Goal: Task Accomplishment & Management: Manage account settings

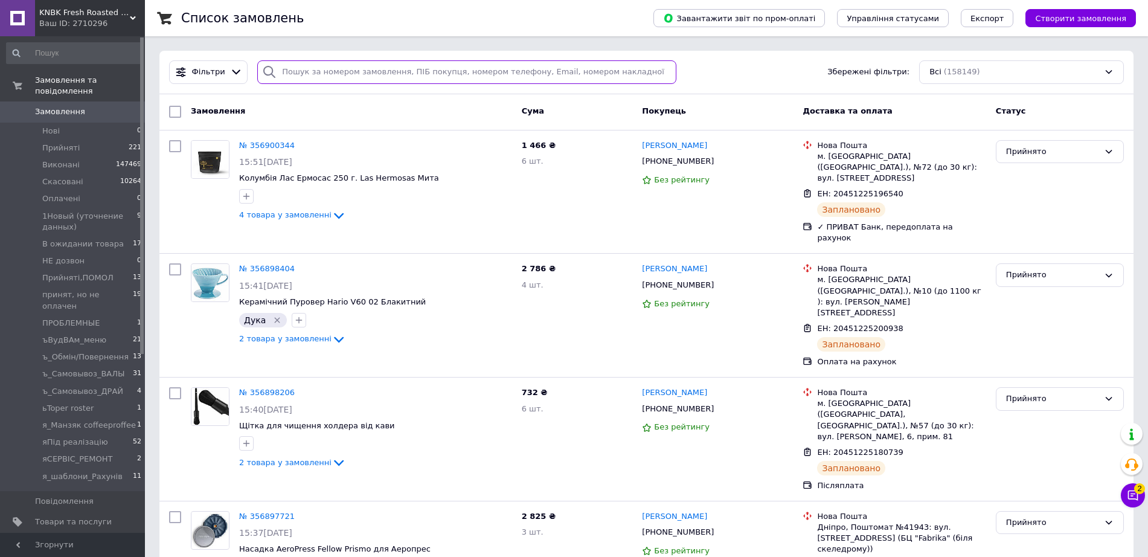
click at [461, 76] on input "search" at bounding box center [466, 72] width 419 height 24
paste input "+380681998851"
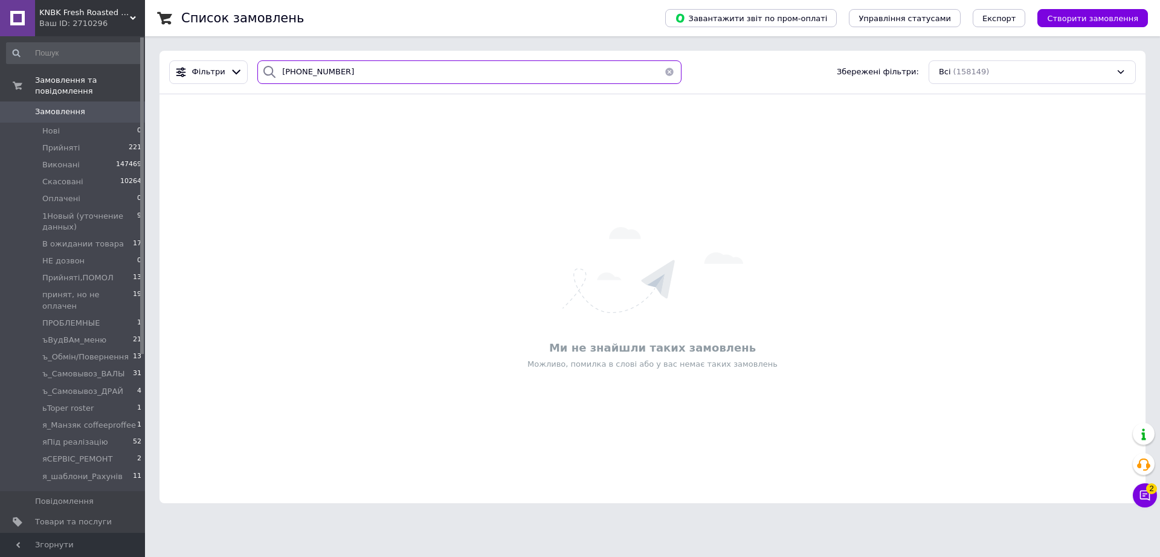
click at [500, 74] on input "+380681998851" at bounding box center [469, 72] width 424 height 24
paste input "354727722"
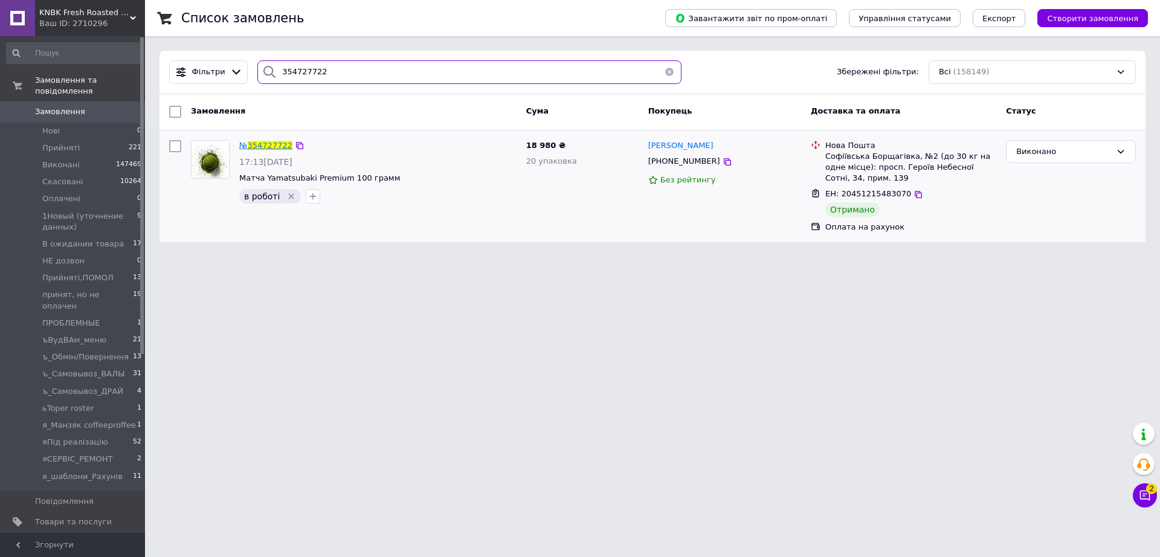
type input "354727722"
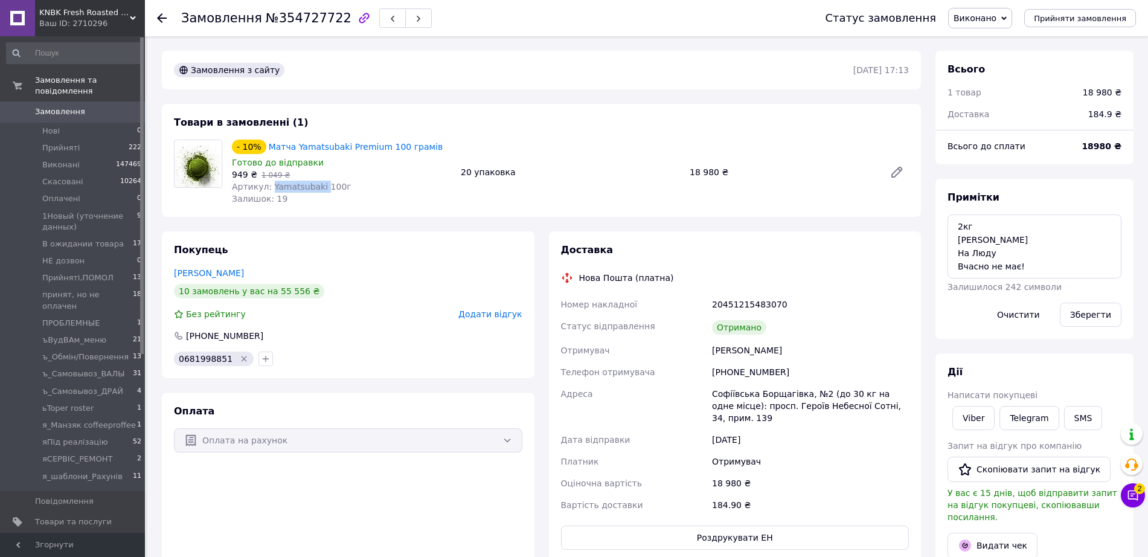
drag, startPoint x: 295, startPoint y: 176, endPoint x: 259, endPoint y: 173, distance: 37.0
click at [259, 182] on span "Артикул: Yamatsubaki 100г" at bounding box center [292, 187] width 120 height 10
copy span "Yamatsubaki"
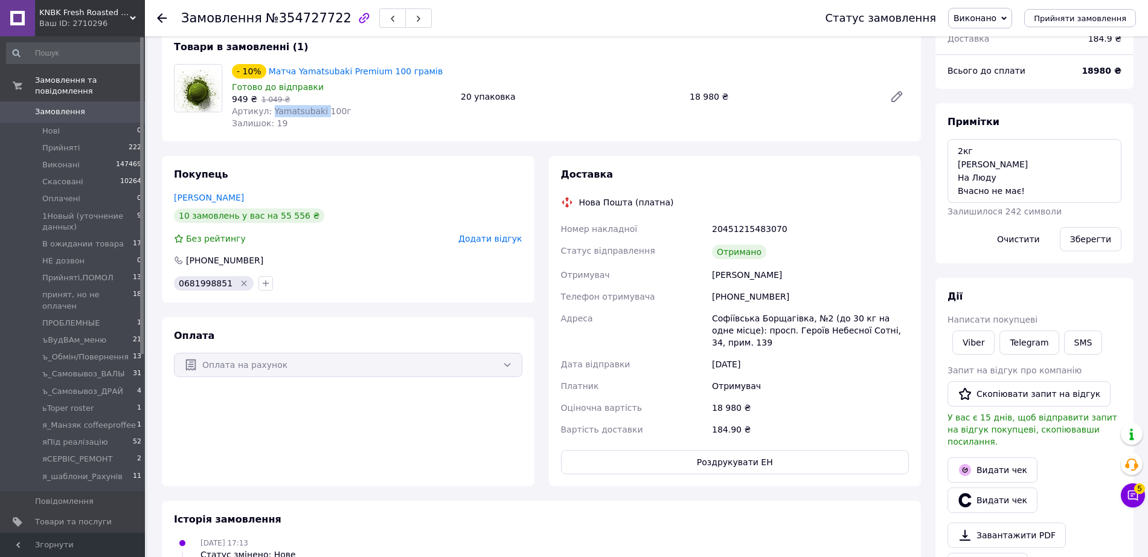
scroll to position [151, 0]
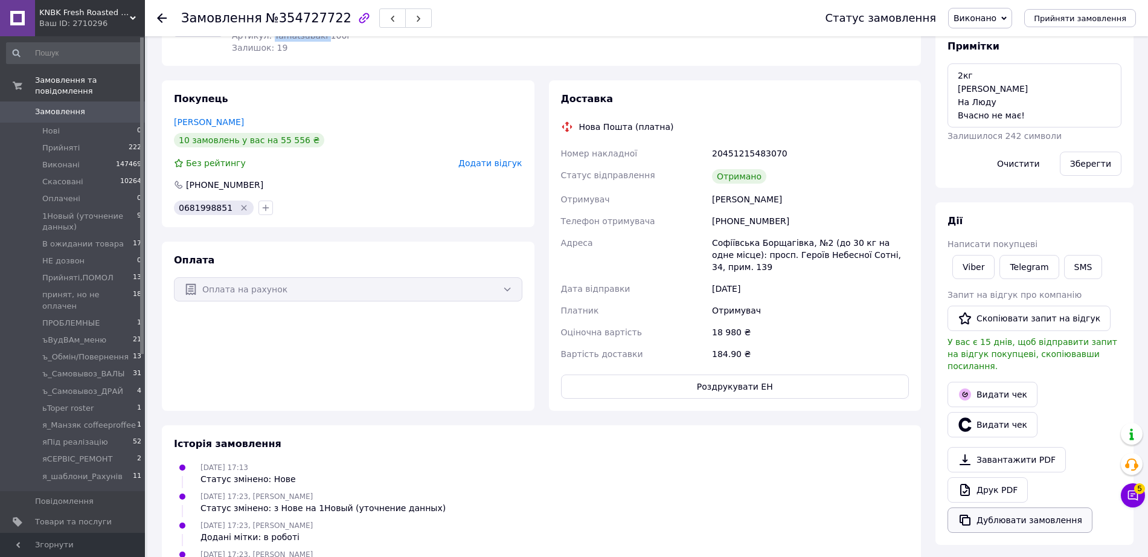
click at [1006, 507] on button "Дублювати замовлення" at bounding box center [1020, 519] width 145 height 25
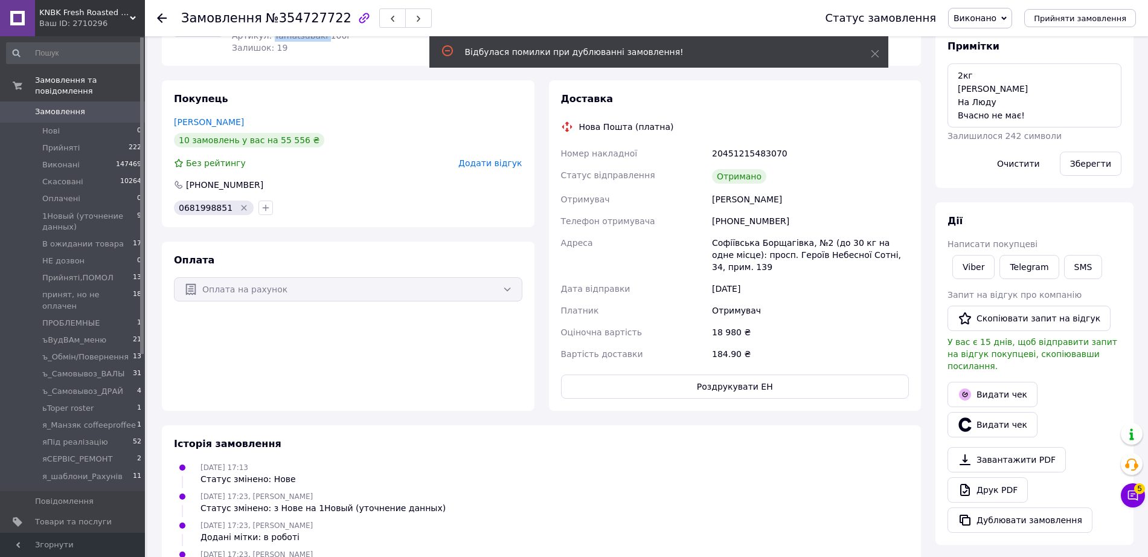
scroll to position [0, 0]
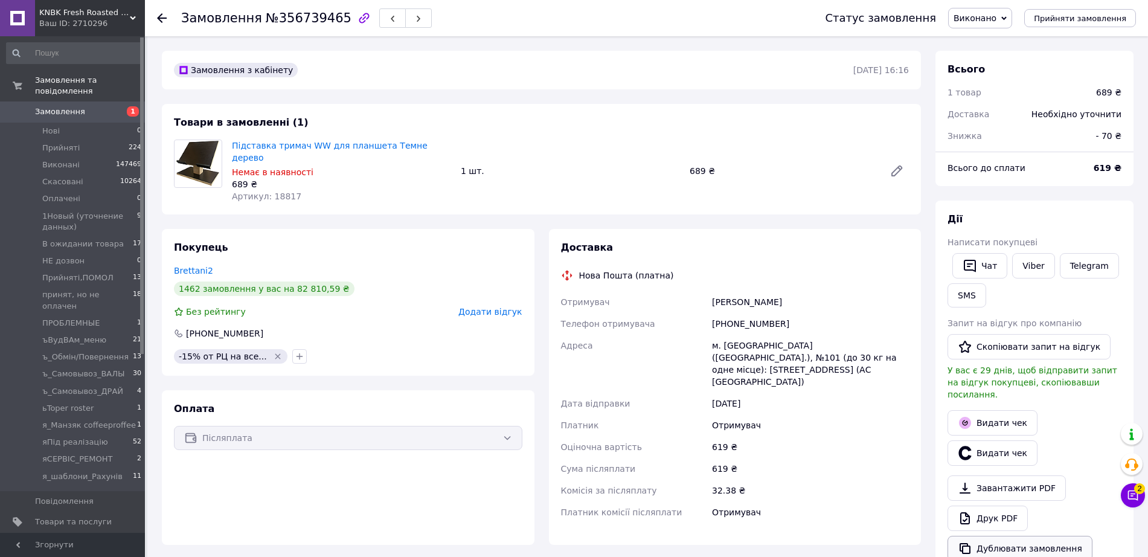
click at [1002, 536] on button "Дублювати замовлення" at bounding box center [1020, 548] width 145 height 25
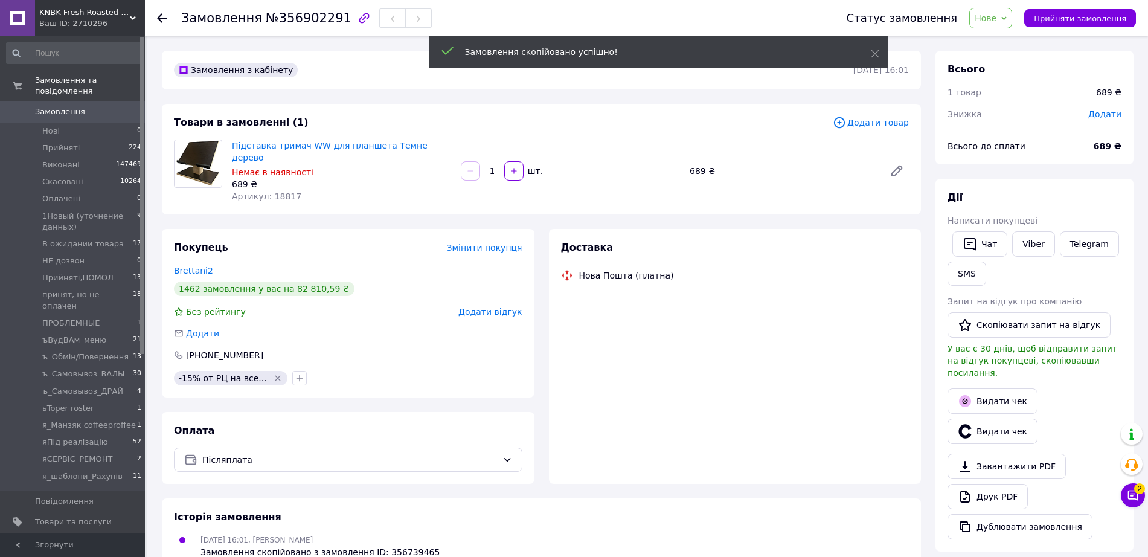
click at [900, 123] on span "Додати товар" at bounding box center [871, 122] width 76 height 13
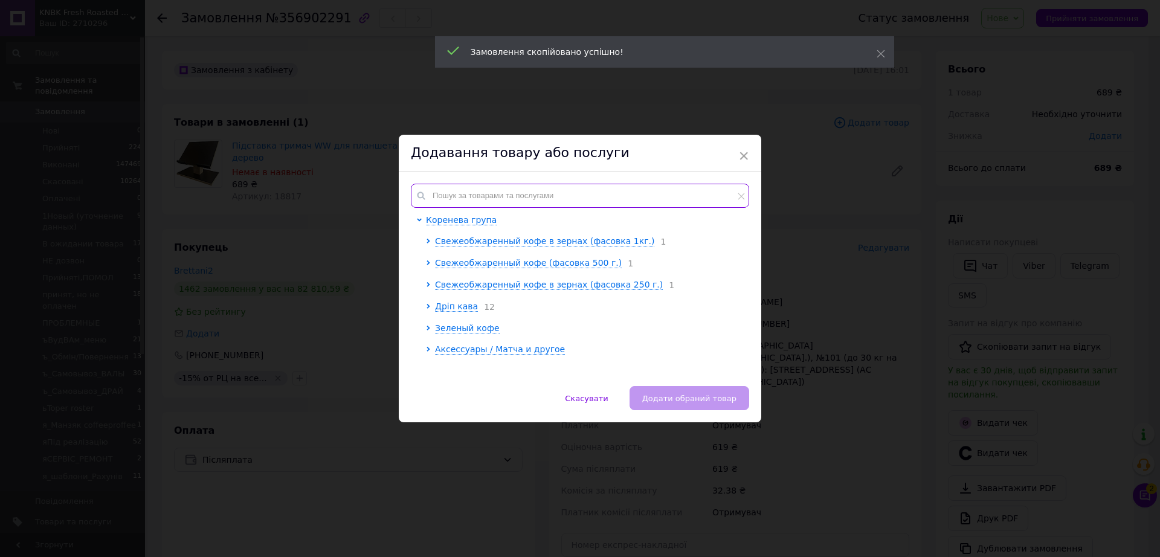
click at [529, 178] on div "Коренева група Свежеобжаренный кофе в зернах (фасовка 1кг.) 1 Свежеобжаренный к…" at bounding box center [580, 279] width 362 height 214
paste input "15295"
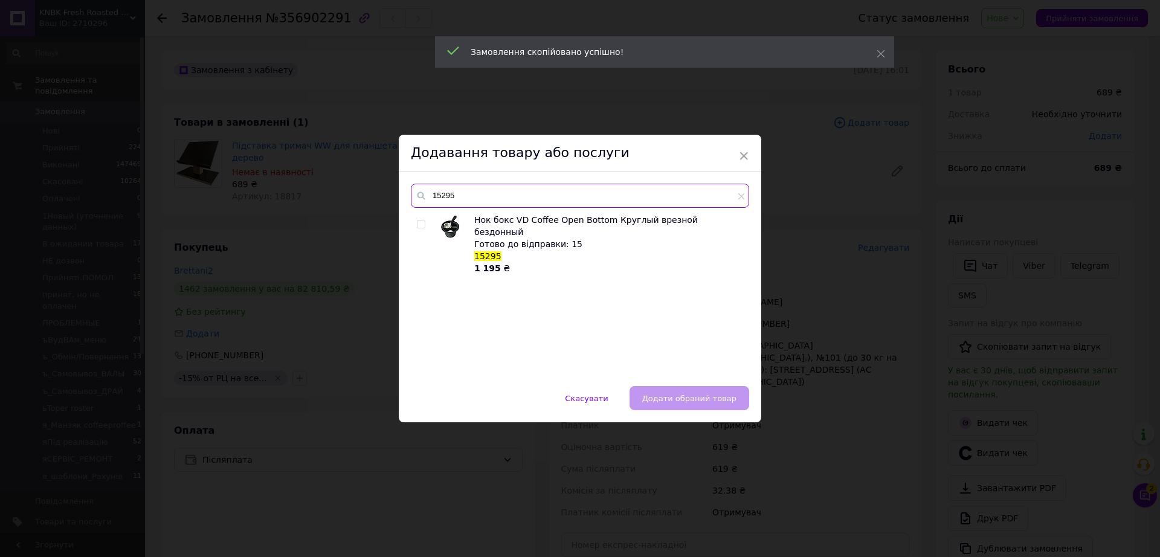
type input "15295"
click at [419, 222] on input "checkbox" at bounding box center [421, 224] width 8 height 8
checkbox input "true"
click at [695, 396] on span "Додати обраний товар" at bounding box center [689, 398] width 94 height 9
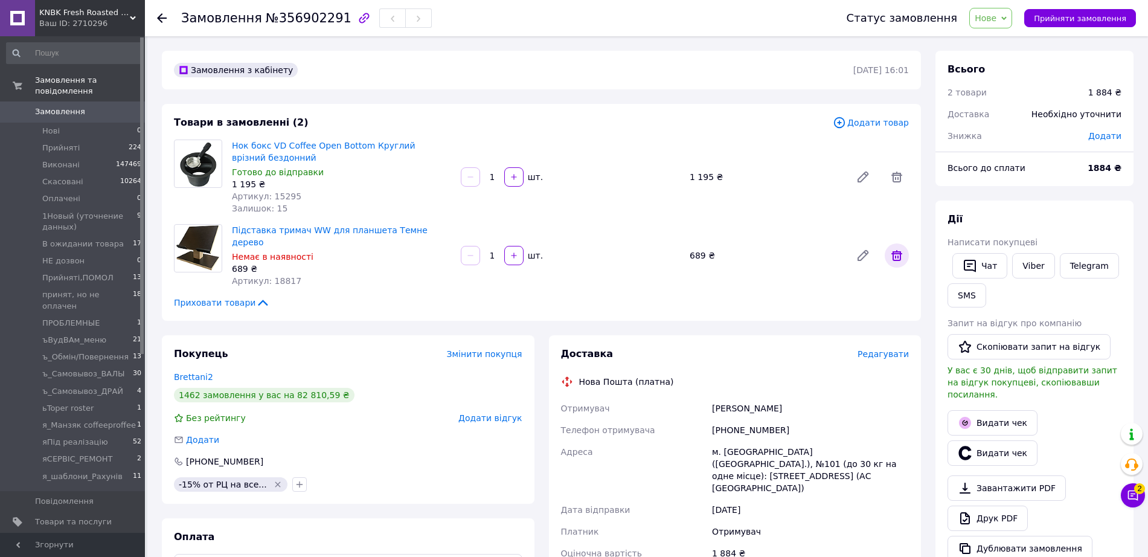
click at [901, 250] on icon at bounding box center [897, 255] width 11 height 11
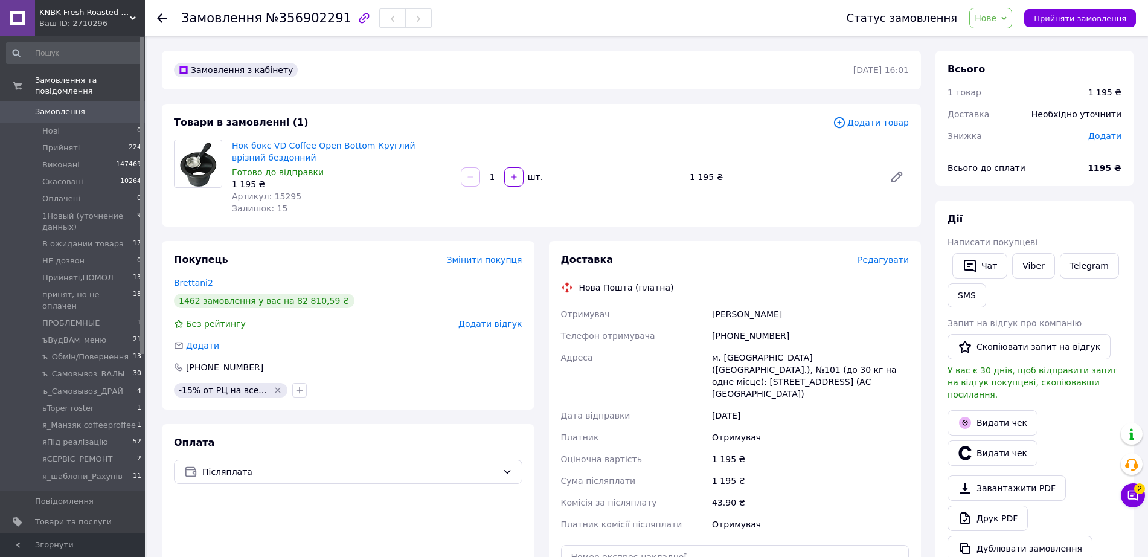
click at [1105, 135] on div "Додати" at bounding box center [1105, 136] width 48 height 27
click at [1111, 131] on span "Додати" at bounding box center [1104, 136] width 33 height 10
click at [1034, 172] on input "text" at bounding box center [1021, 172] width 71 height 24
type input "180"
click at [1078, 199] on button "Зберегти" at bounding box center [1082, 206] width 60 height 24
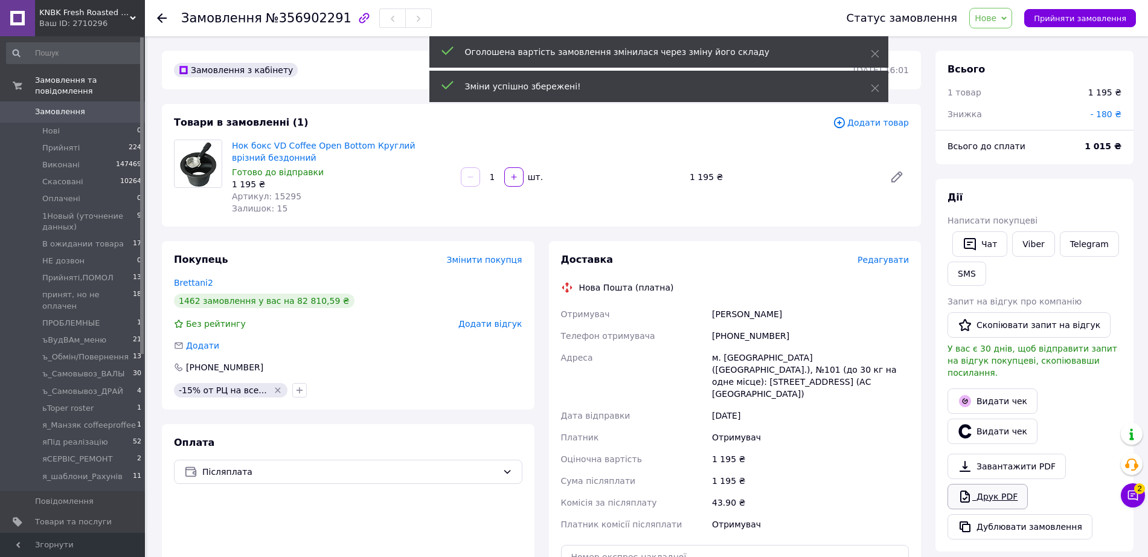
click at [996, 484] on link "Друк PDF" at bounding box center [988, 496] width 80 height 25
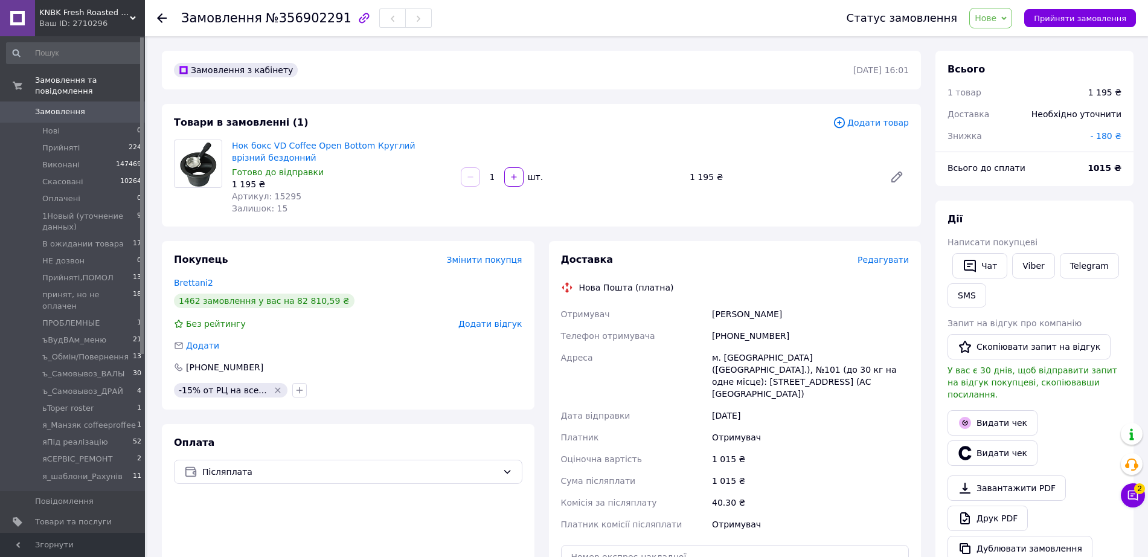
click at [1009, 13] on span "Нове" at bounding box center [990, 18] width 43 height 21
click at [1018, 56] on li "Виконано" at bounding box center [1035, 60] width 130 height 18
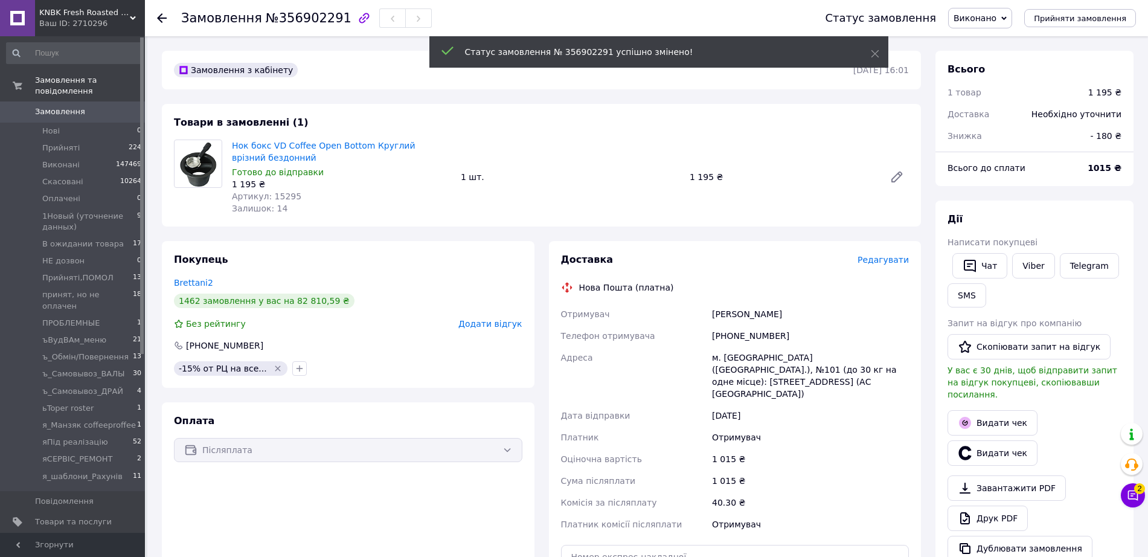
click at [1113, 163] on b "1015 ₴" at bounding box center [1105, 168] width 34 height 10
copy div "1015 ₴"
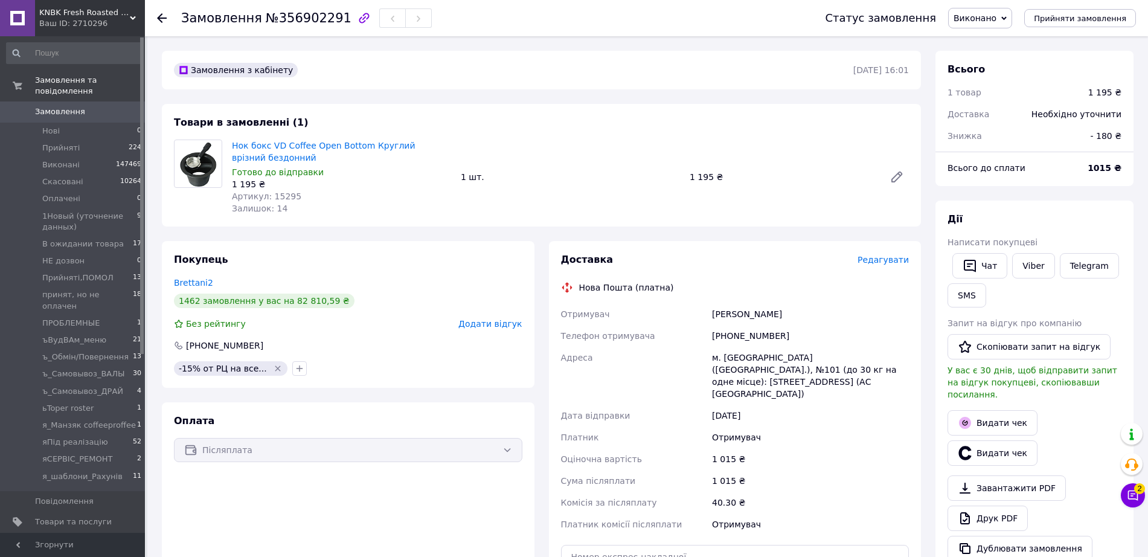
click at [315, 21] on span "№356902291" at bounding box center [309, 18] width 86 height 14
copy span "356902291"
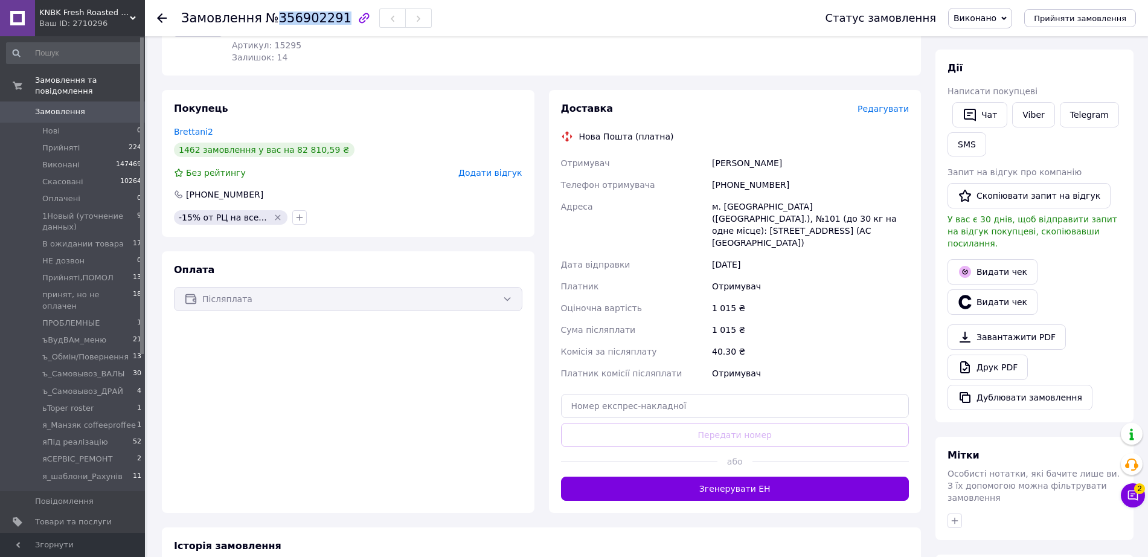
scroll to position [227, 0]
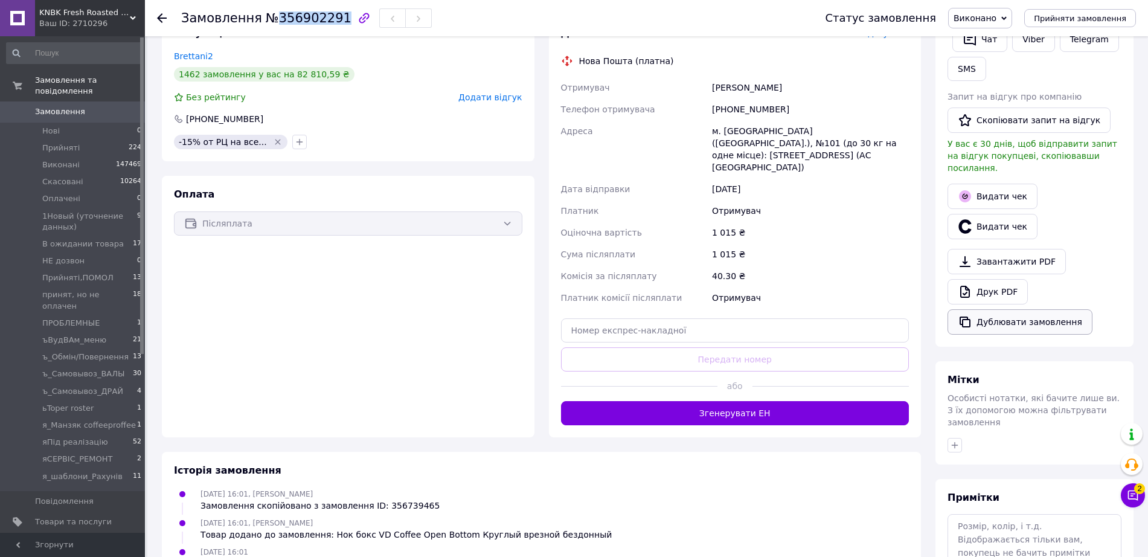
click at [998, 309] on button "Дублювати замовлення" at bounding box center [1020, 321] width 145 height 25
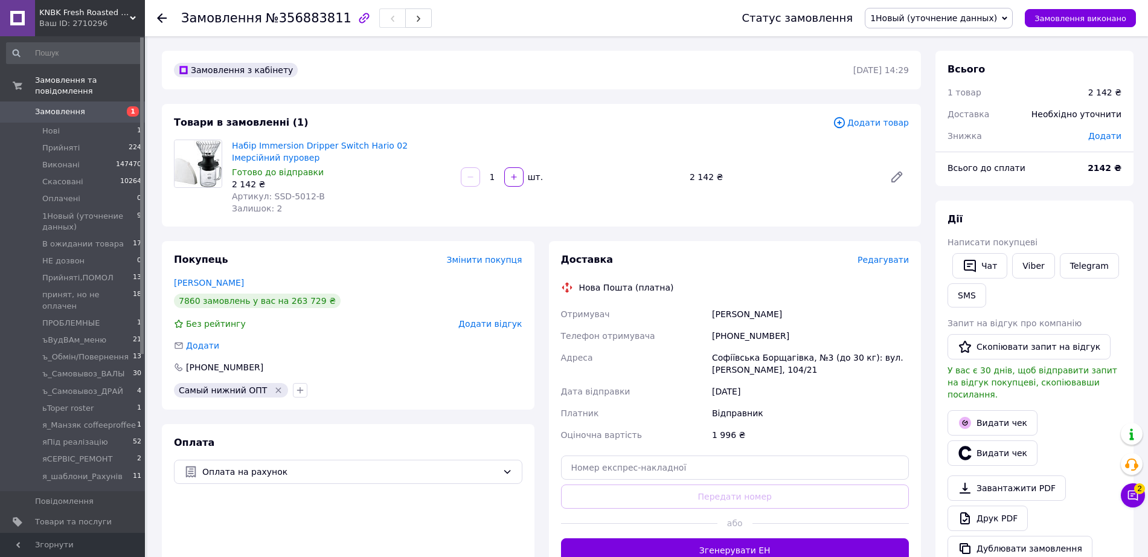
click at [323, 11] on span "№356883811" at bounding box center [309, 18] width 86 height 14
copy span "356883811"
click at [963, 19] on span "1Новый (уточнение данных)" at bounding box center [933, 18] width 127 height 10
click at [950, 69] on li "Скасовано" at bounding box center [939, 78] width 147 height 18
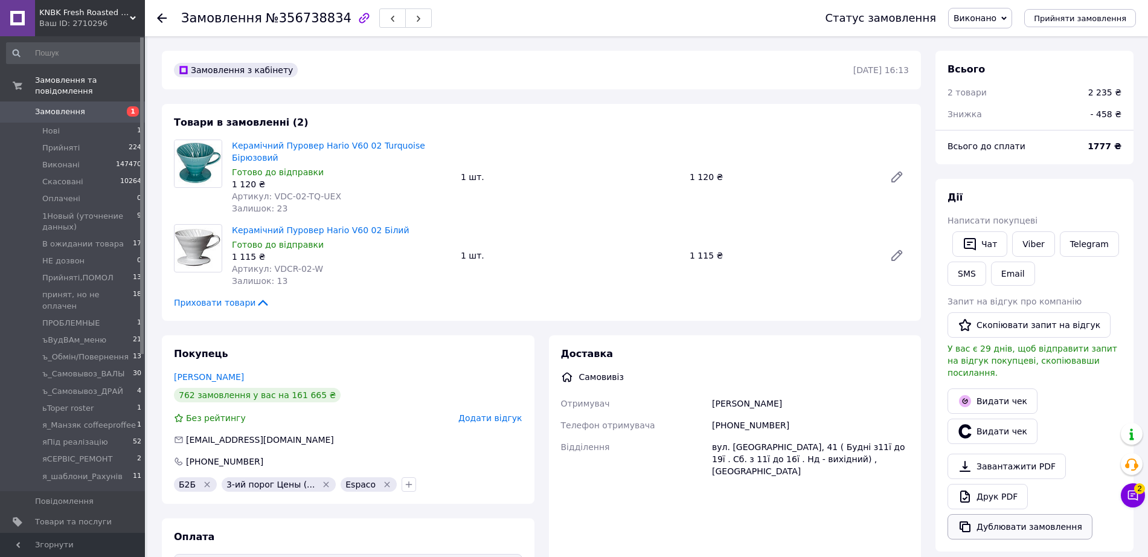
click at [1004, 514] on button "Дублювати замовлення" at bounding box center [1020, 526] width 145 height 25
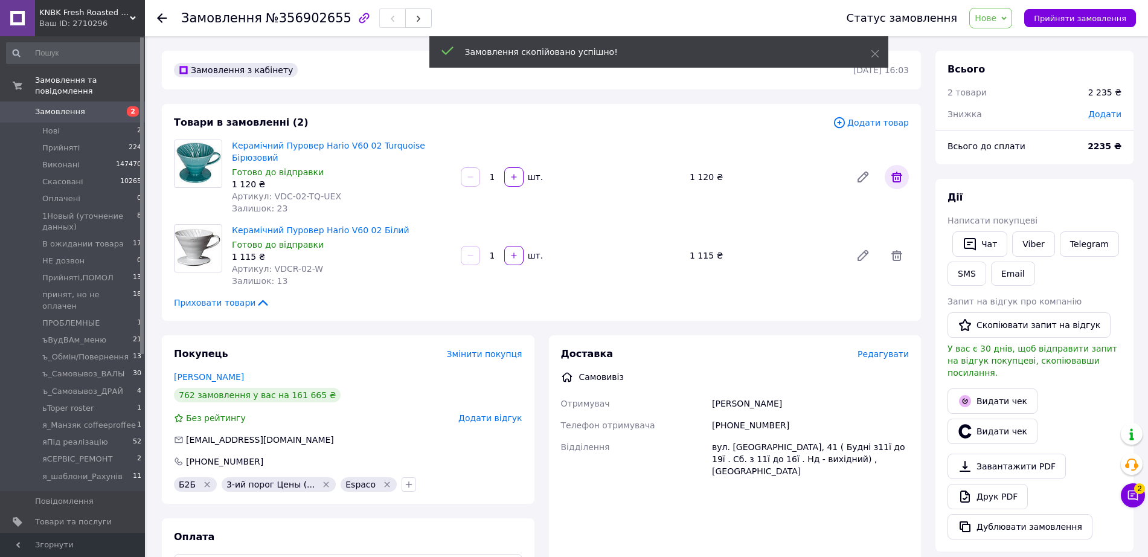
click at [901, 172] on icon at bounding box center [897, 177] width 11 height 11
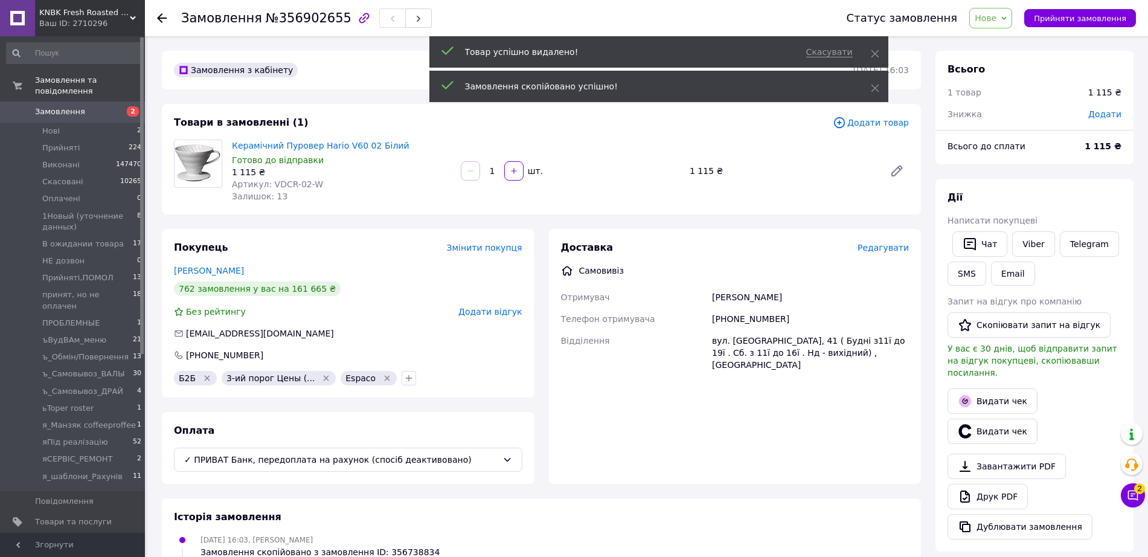
click at [888, 120] on span "Додати товар" at bounding box center [871, 122] width 76 height 13
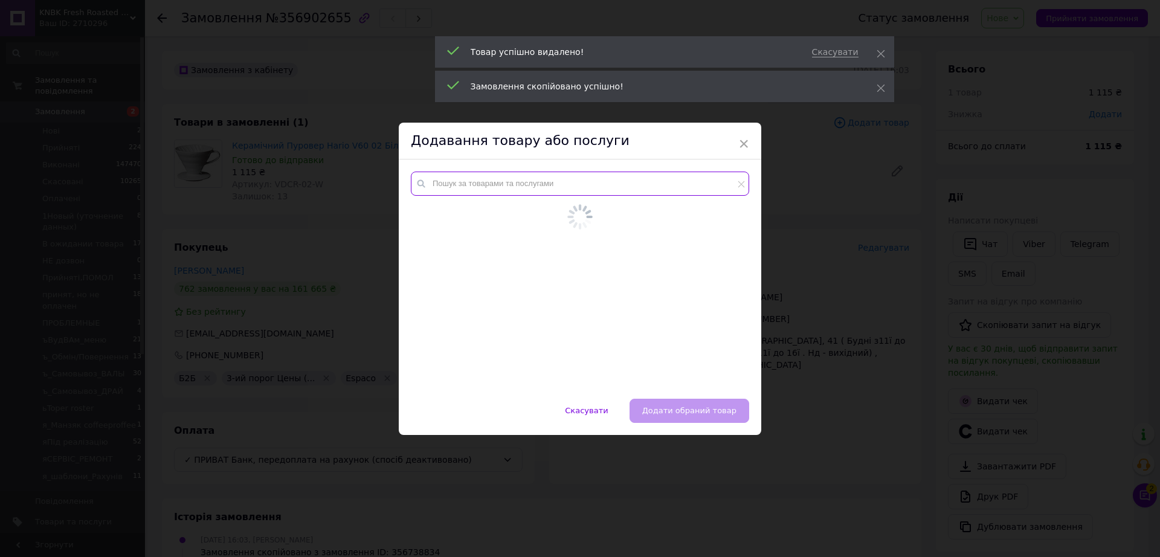
click at [612, 179] on div at bounding box center [580, 278] width 362 height 239
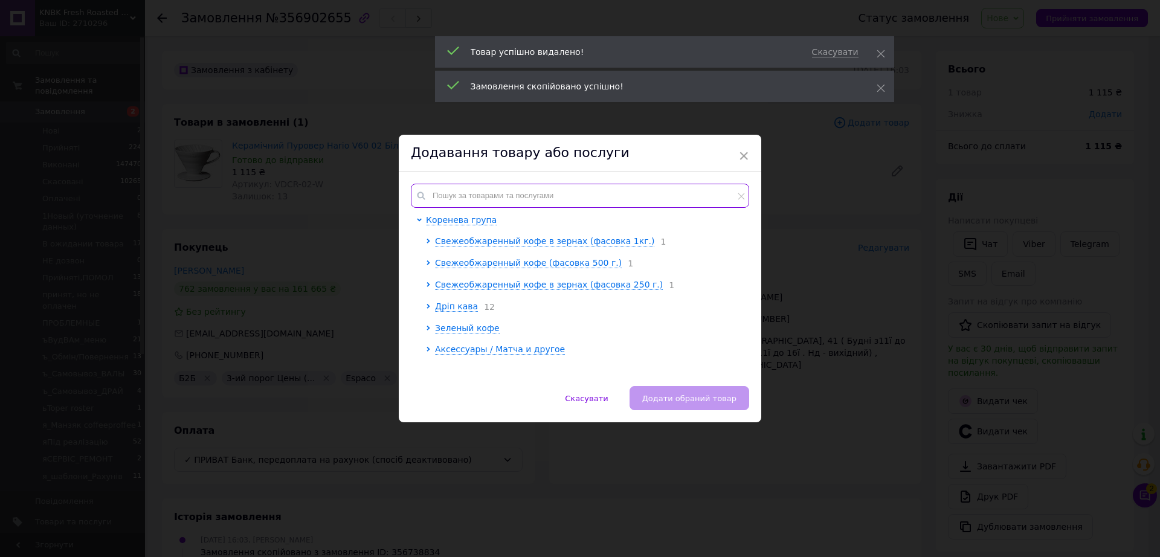
paste input "DR5385S"
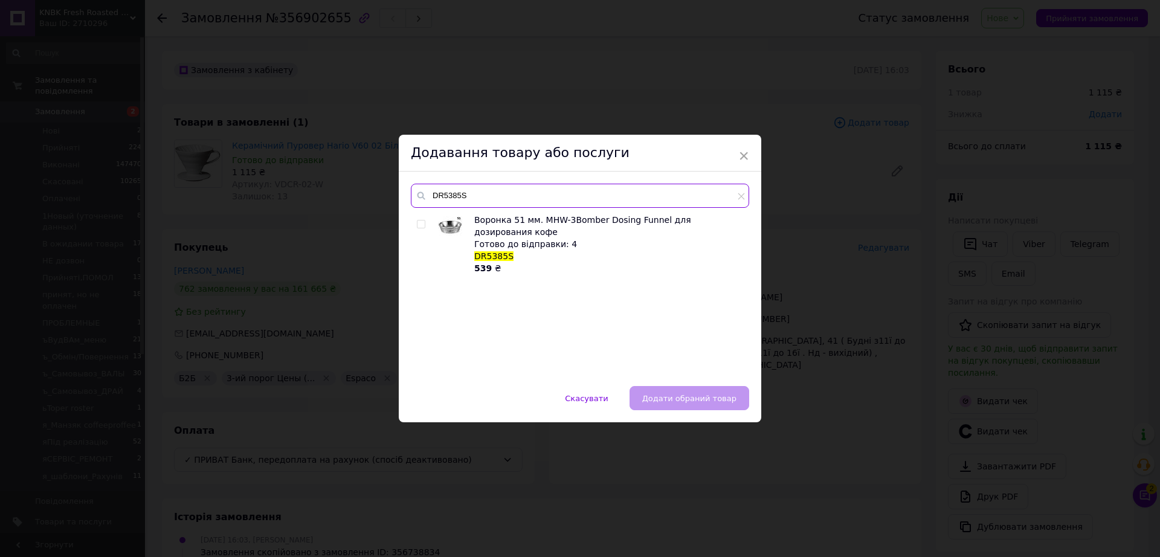
type input "DR5385S"
click at [419, 222] on input "checkbox" at bounding box center [421, 224] width 8 height 8
checkbox input "true"
click at [716, 394] on span "Додати обраний товар" at bounding box center [689, 398] width 94 height 9
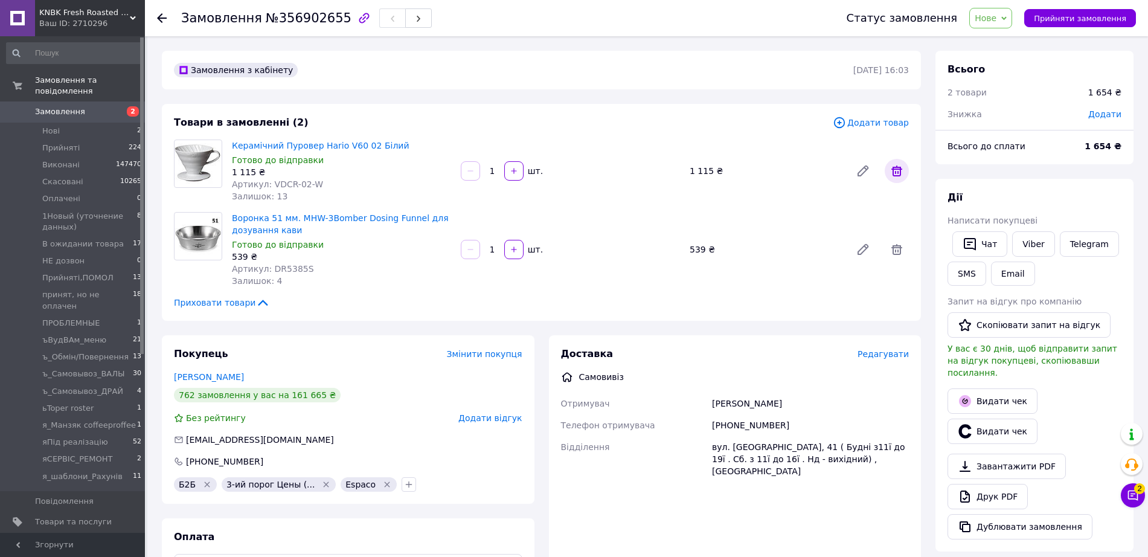
click at [895, 164] on icon at bounding box center [897, 171] width 14 height 14
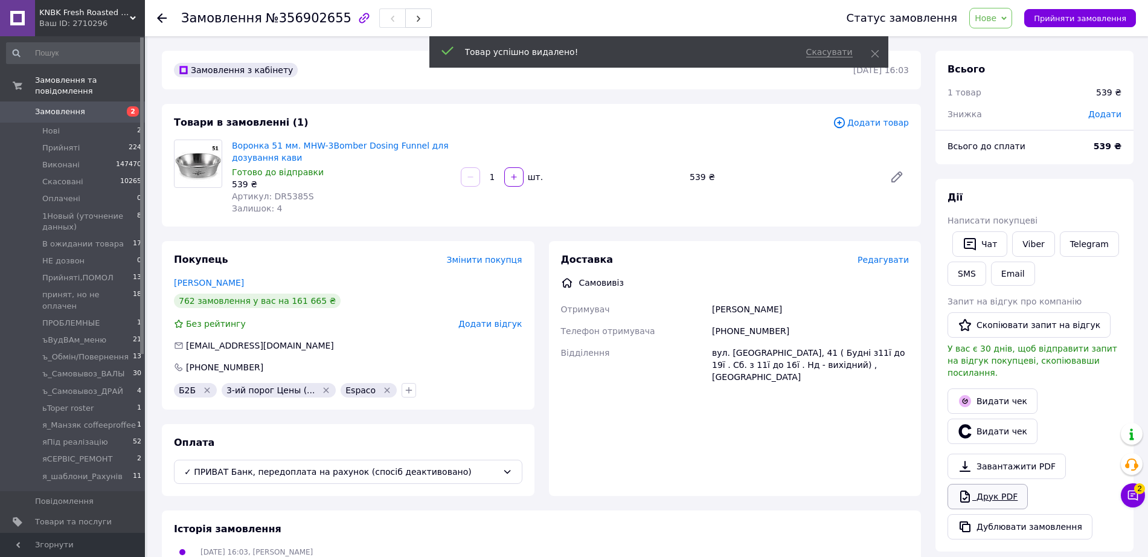
click at [977, 484] on link "Друк PDF" at bounding box center [988, 496] width 80 height 25
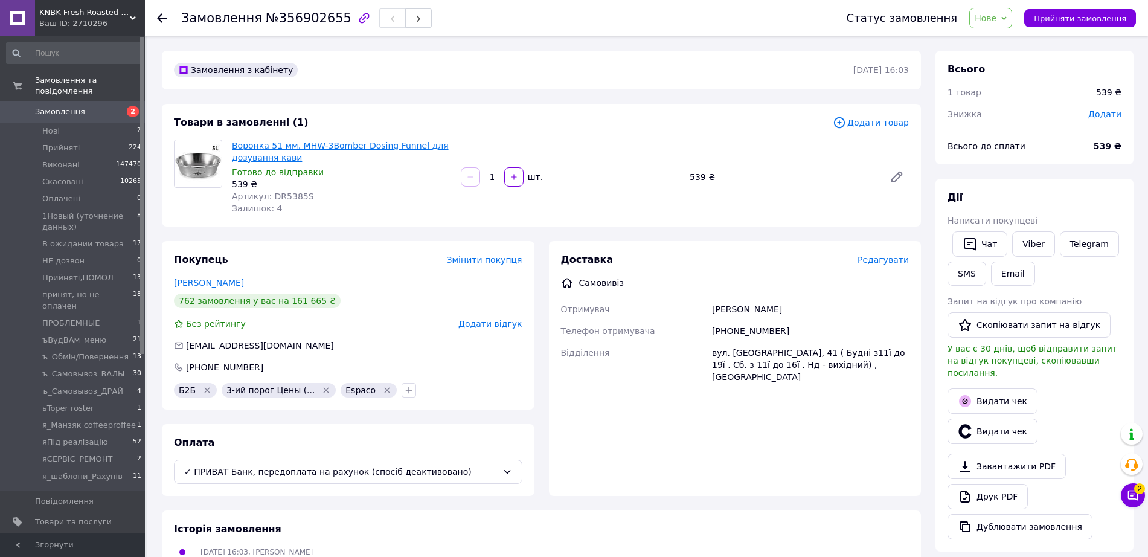
click at [345, 141] on link "Воронка 51 мм. MHW-3Bomber Dosing Funnel для дозування кави" at bounding box center [340, 152] width 217 height 22
click at [1112, 109] on span "Додати" at bounding box center [1104, 114] width 33 height 10
click at [1033, 141] on input "text" at bounding box center [1021, 153] width 71 height 24
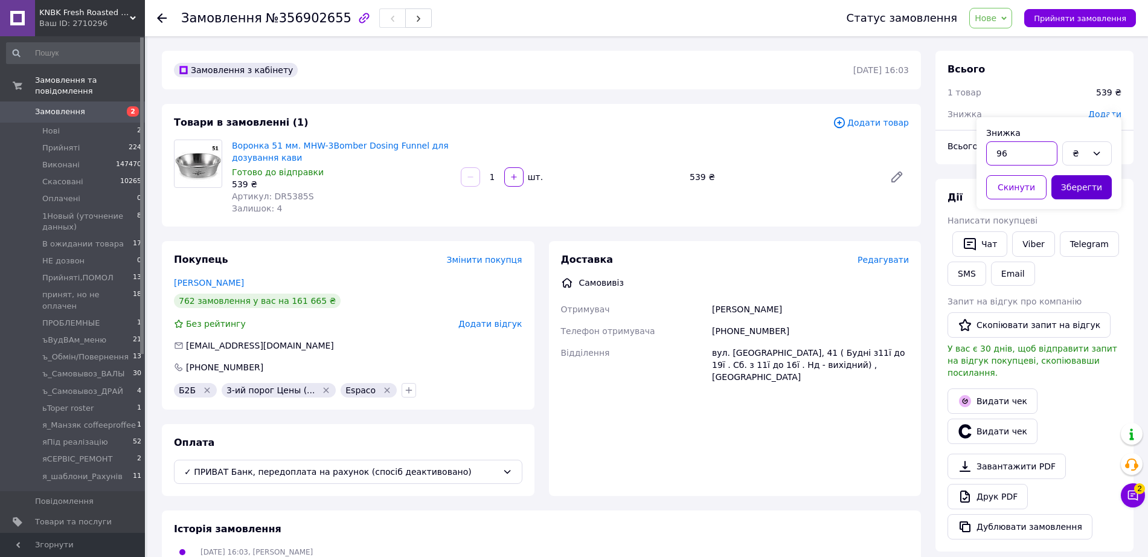
type input "96"
click at [1073, 184] on button "Зберегти" at bounding box center [1082, 187] width 60 height 24
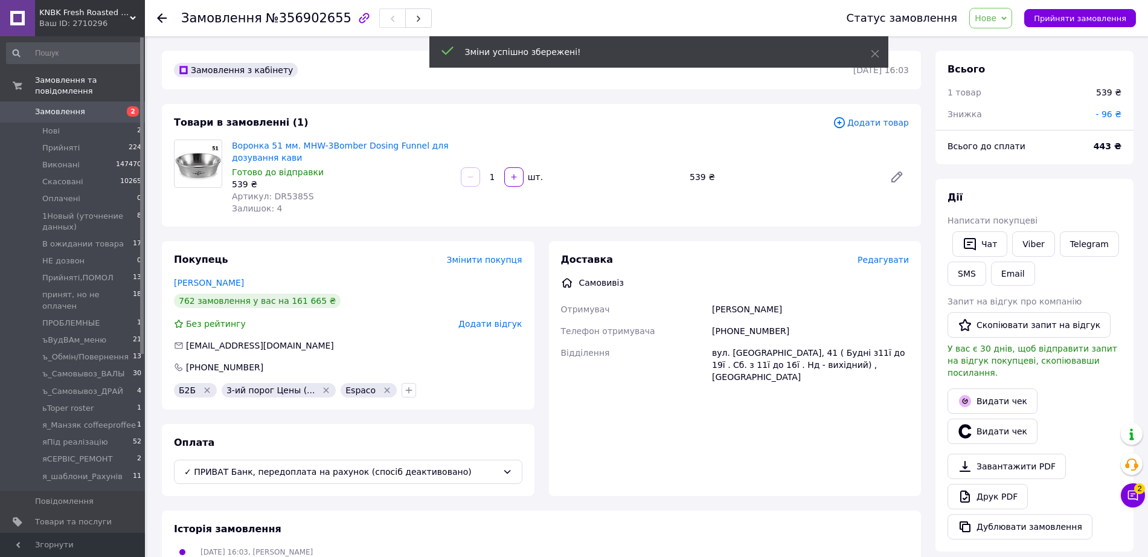
click at [1009, 19] on span "Нове" at bounding box center [990, 18] width 43 height 21
click at [1008, 53] on li "Виконано" at bounding box center [1035, 60] width 130 height 18
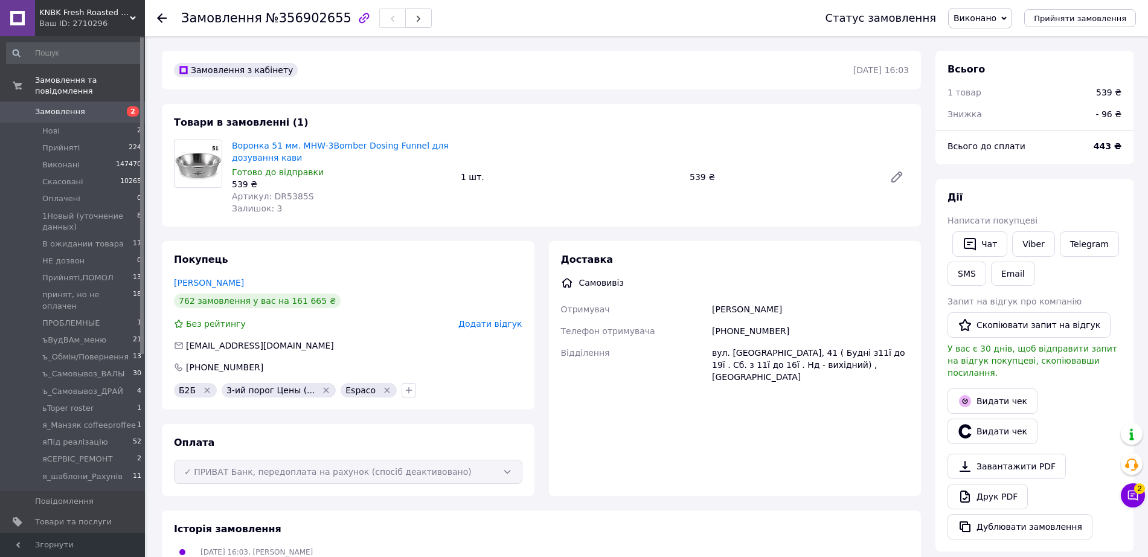
click at [307, 24] on span "№356902655" at bounding box center [309, 18] width 86 height 14
copy span "356902655"
click at [972, 519] on icon "button" at bounding box center [965, 526] width 14 height 14
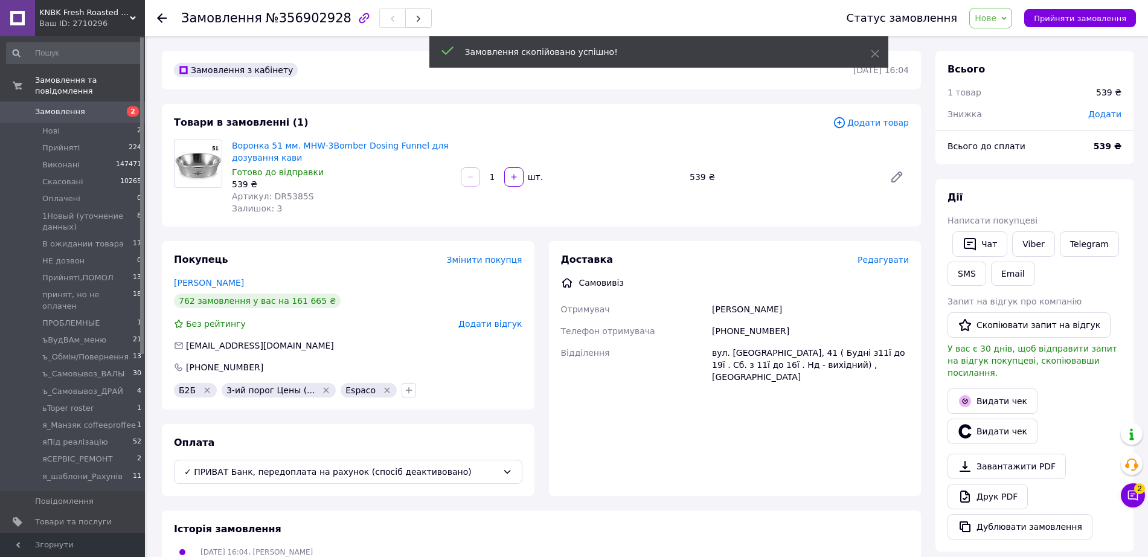
click at [846, 118] on icon at bounding box center [839, 122] width 13 height 13
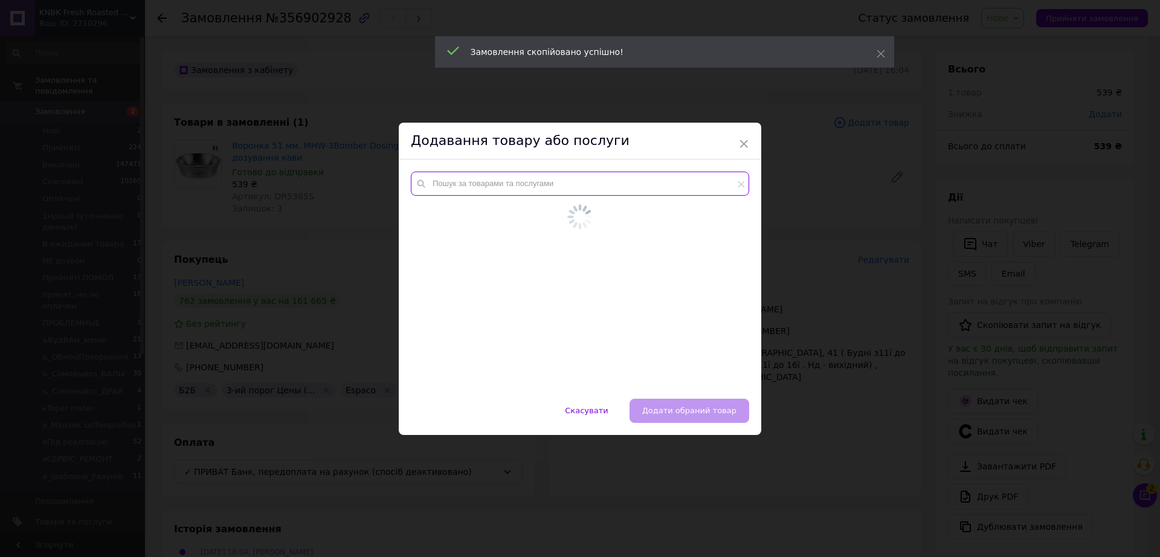
click at [653, 181] on input "text" at bounding box center [580, 184] width 338 height 24
paste input "G4005"
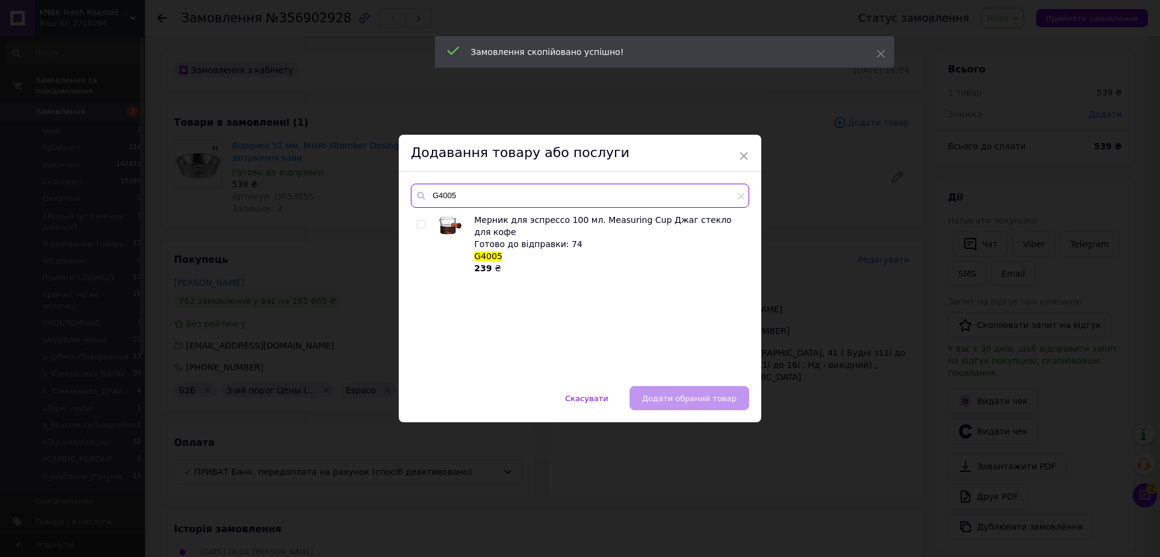
type input "G4005"
click at [420, 223] on input "checkbox" at bounding box center [421, 224] width 8 height 8
checkbox input "true"
click at [681, 390] on button "Додати обраний товар" at bounding box center [689, 398] width 120 height 24
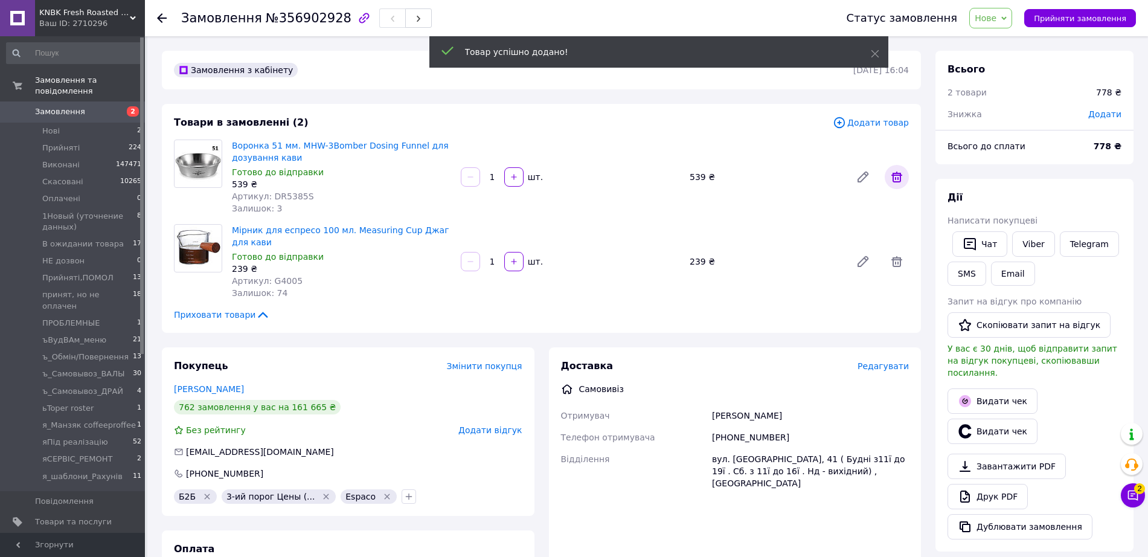
click at [896, 170] on icon at bounding box center [897, 177] width 14 height 14
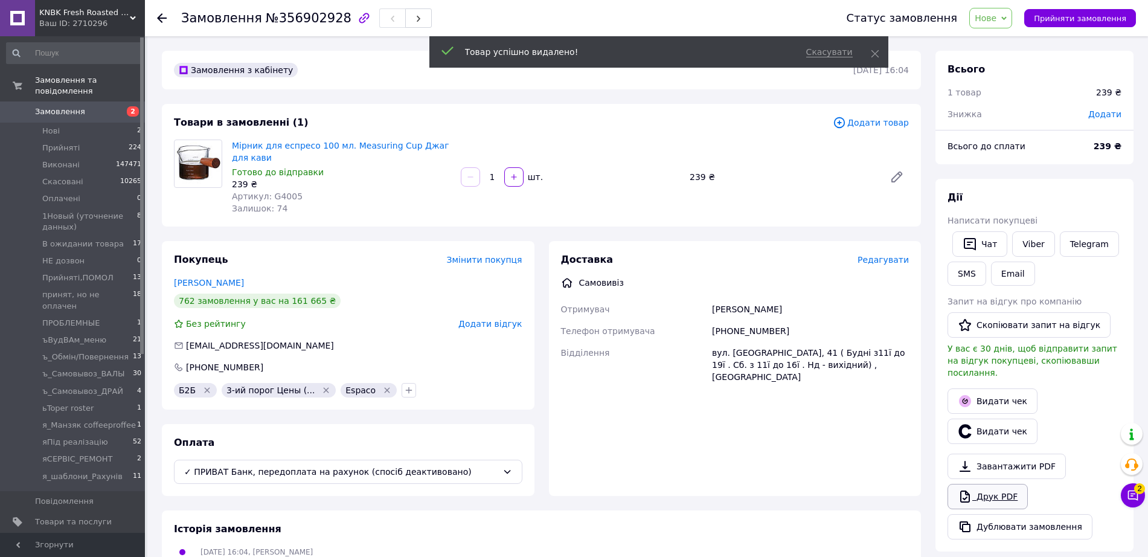
click at [989, 484] on link "Друк PDF" at bounding box center [988, 496] width 80 height 25
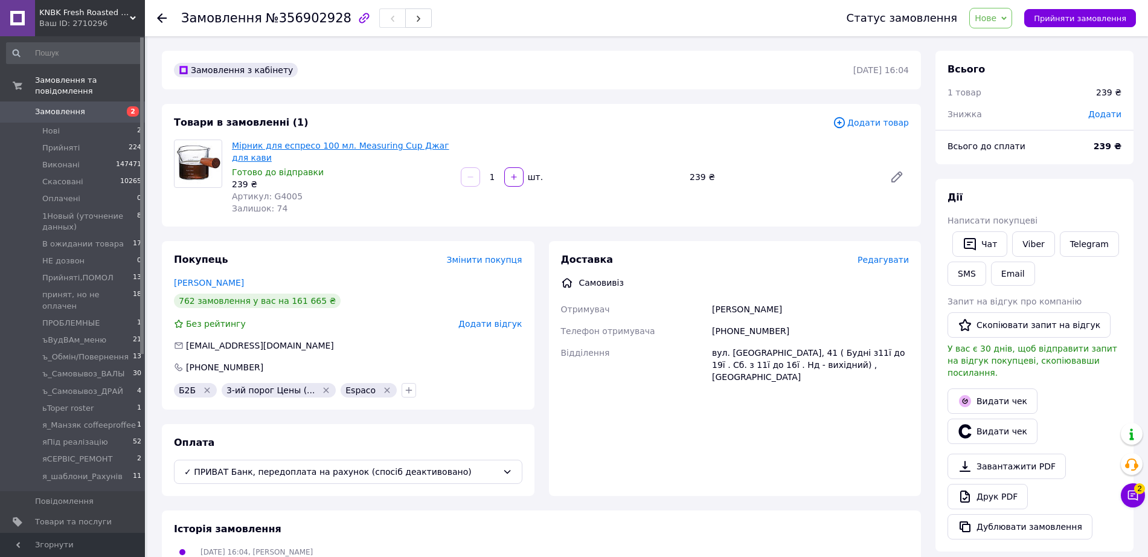
click at [284, 144] on link "Мірник для еспресо 100 мл. Measuring Cup Джаг для кави" at bounding box center [340, 152] width 217 height 22
click at [1113, 109] on span "Додати" at bounding box center [1104, 114] width 33 height 10
click at [1003, 173] on div "Скинути" at bounding box center [1016, 187] width 65 height 29
click at [1010, 152] on input "text" at bounding box center [1021, 153] width 71 height 24
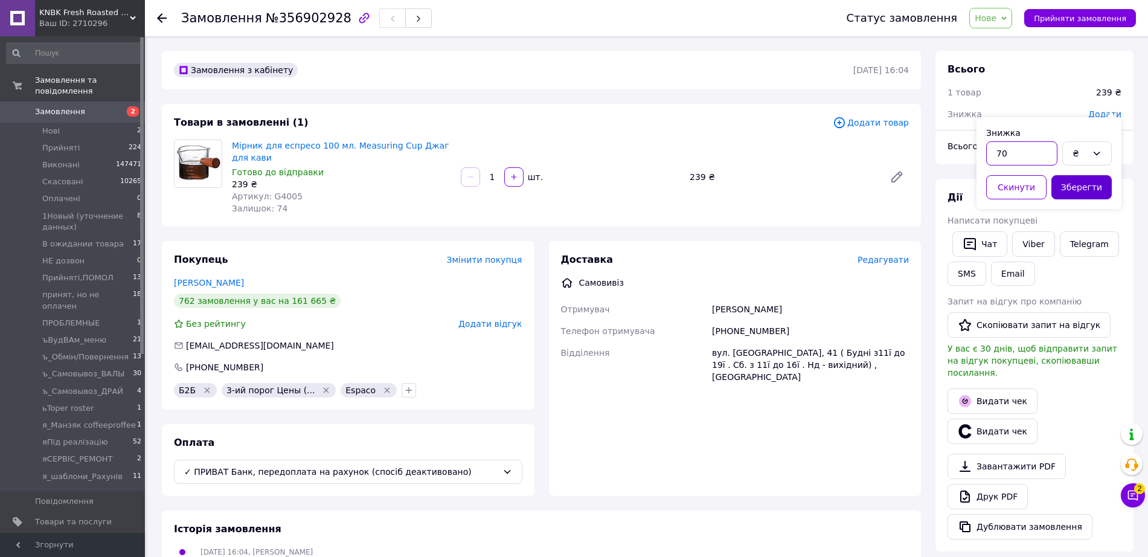
type input "70"
click at [1065, 179] on button "Зберегти" at bounding box center [1082, 187] width 60 height 24
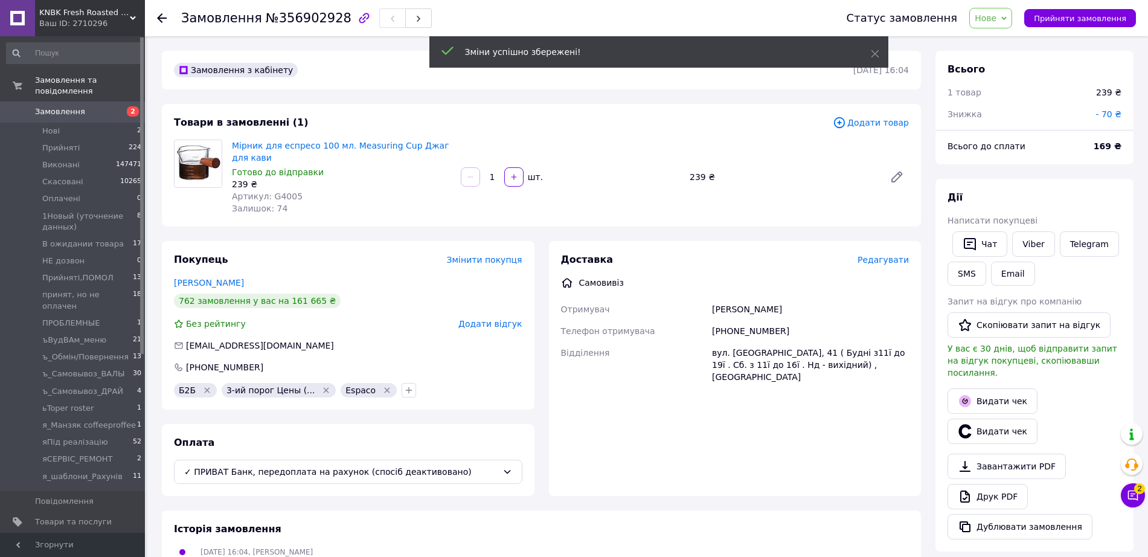
click at [1012, 18] on span "Нове" at bounding box center [990, 18] width 43 height 21
click at [1017, 51] on li "Виконано" at bounding box center [1035, 60] width 130 height 18
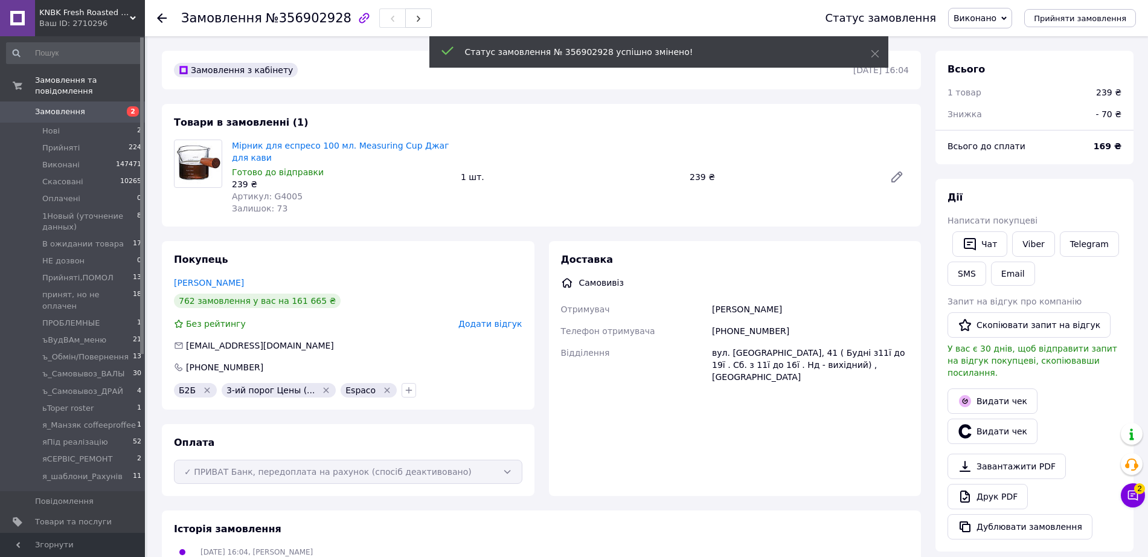
click at [291, 18] on span "№356902928" at bounding box center [309, 18] width 86 height 14
copy span "356902928"
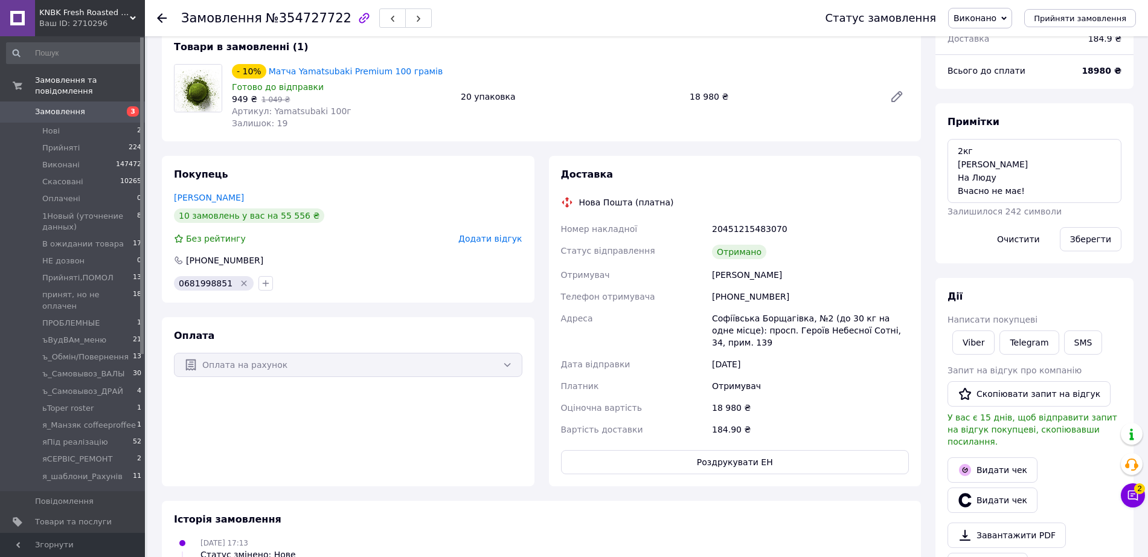
scroll to position [151, 0]
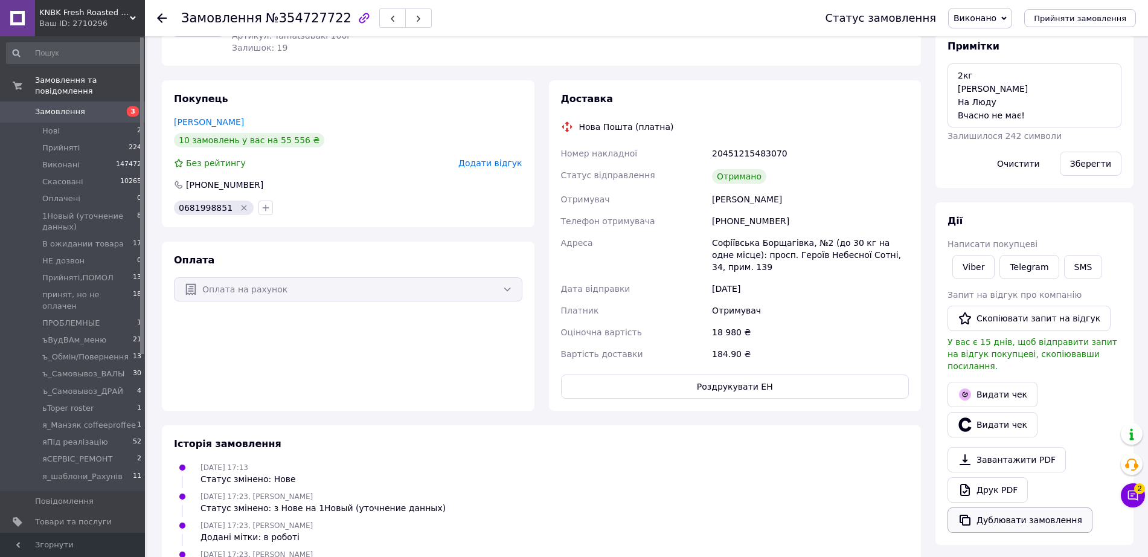
click at [991, 507] on button "Дублювати замовлення" at bounding box center [1020, 519] width 145 height 25
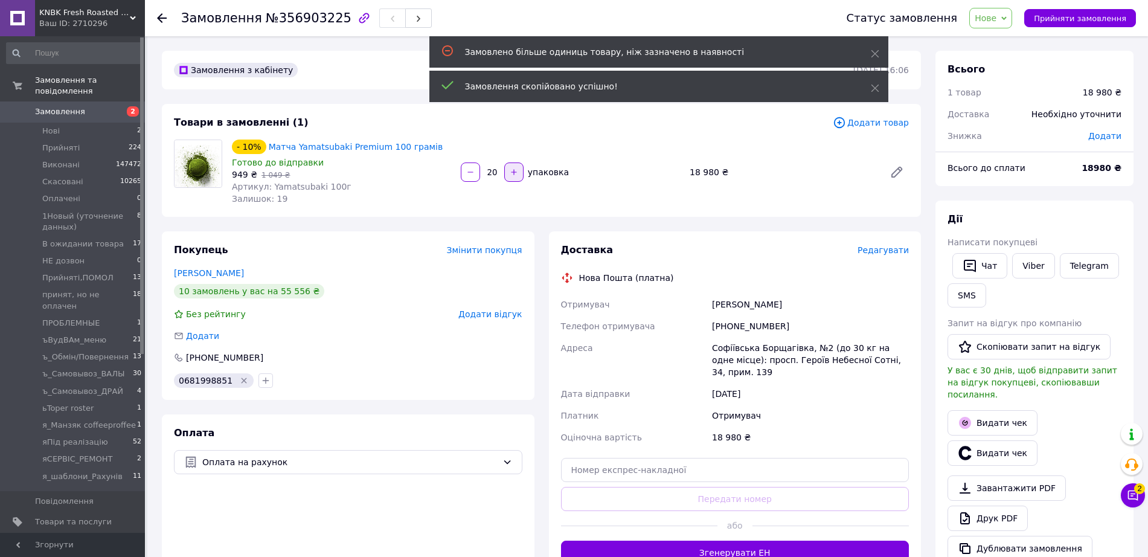
click at [514, 169] on icon "button" at bounding box center [514, 172] width 8 height 8
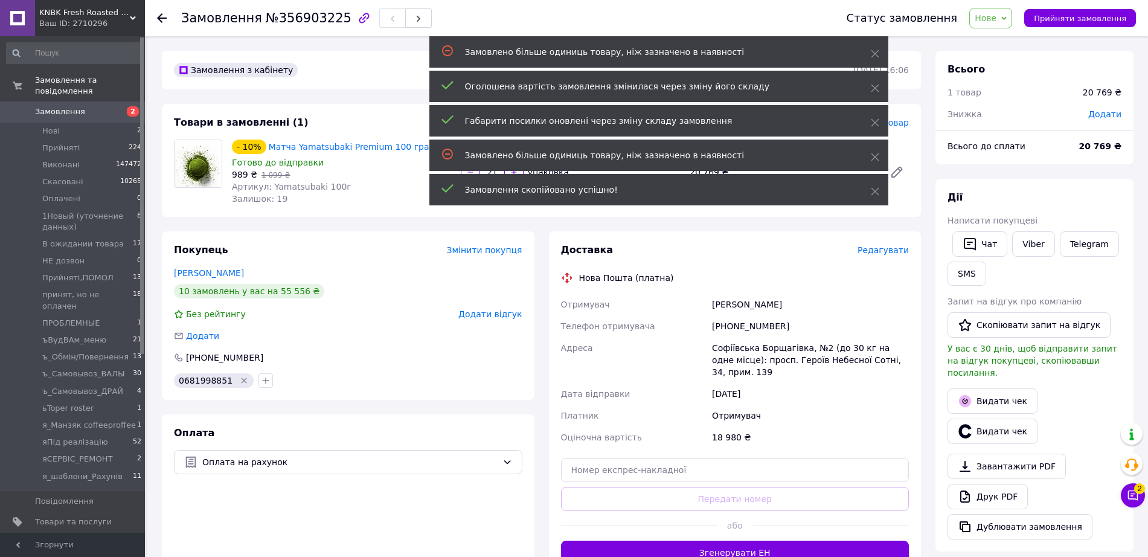
click at [433, 198] on div "Товари в замовленні (1) Додати товар - 10% Матча Yamatsubaki Premium 100 грамів…" at bounding box center [541, 160] width 759 height 113
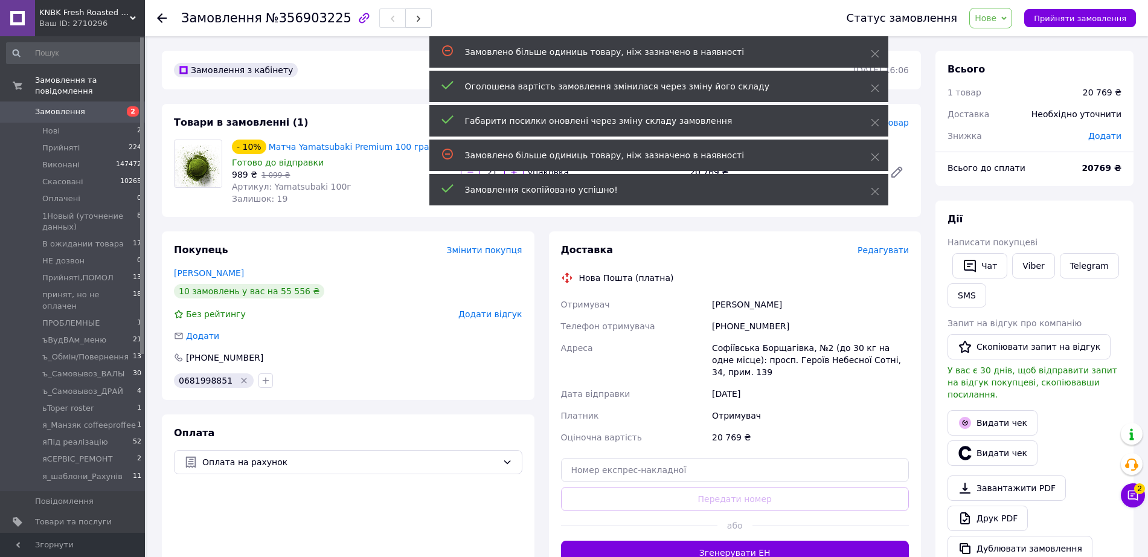
click at [378, 202] on div "Товари в замовленні (1) Додати товар - 10% Матча Yamatsubaki Premium 100 грамів…" at bounding box center [541, 160] width 759 height 113
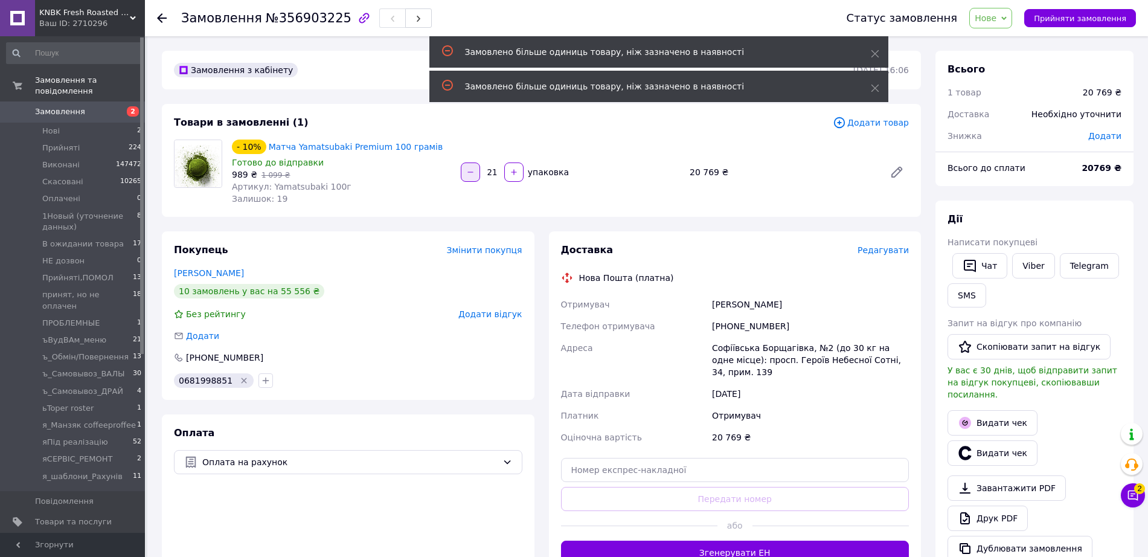
click at [473, 172] on icon "button" at bounding box center [470, 172] width 5 height 1
type input "20"
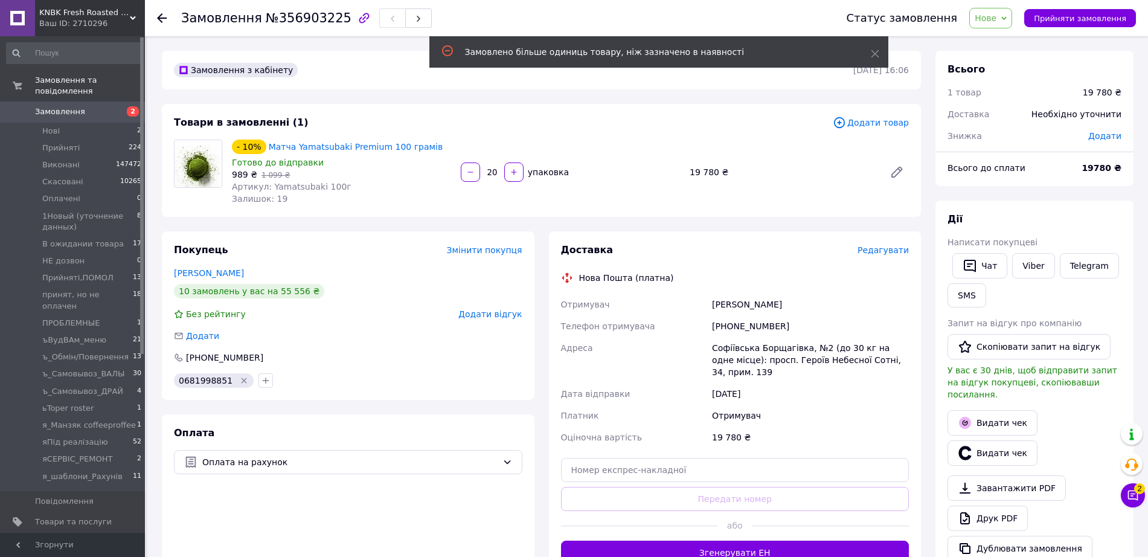
click at [997, 20] on span "Нове" at bounding box center [986, 18] width 22 height 10
click at [1023, 106] on li "1Новый (уточнение данных)" at bounding box center [1035, 115] width 130 height 18
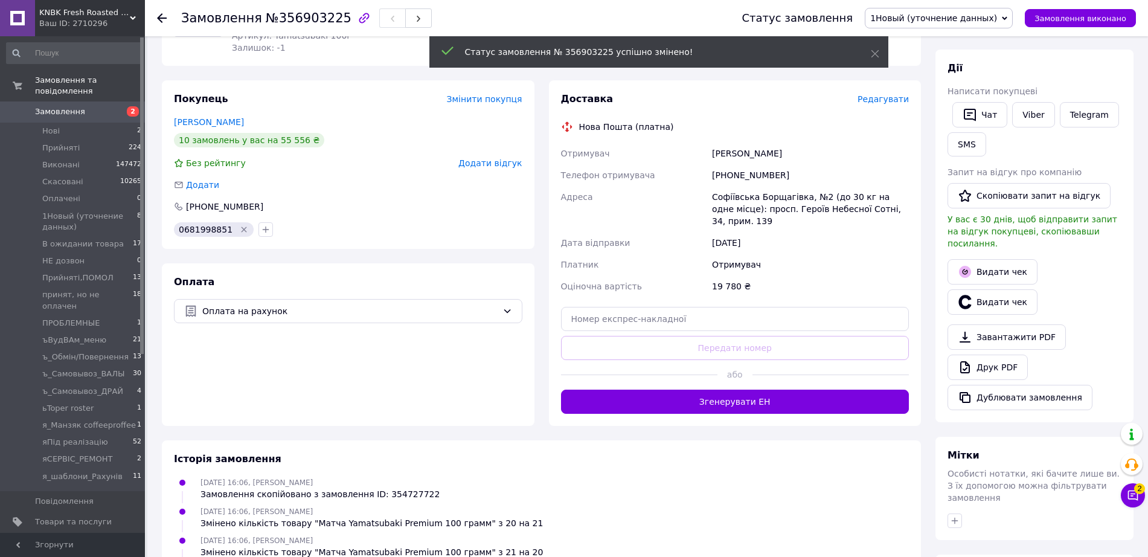
scroll to position [227, 0]
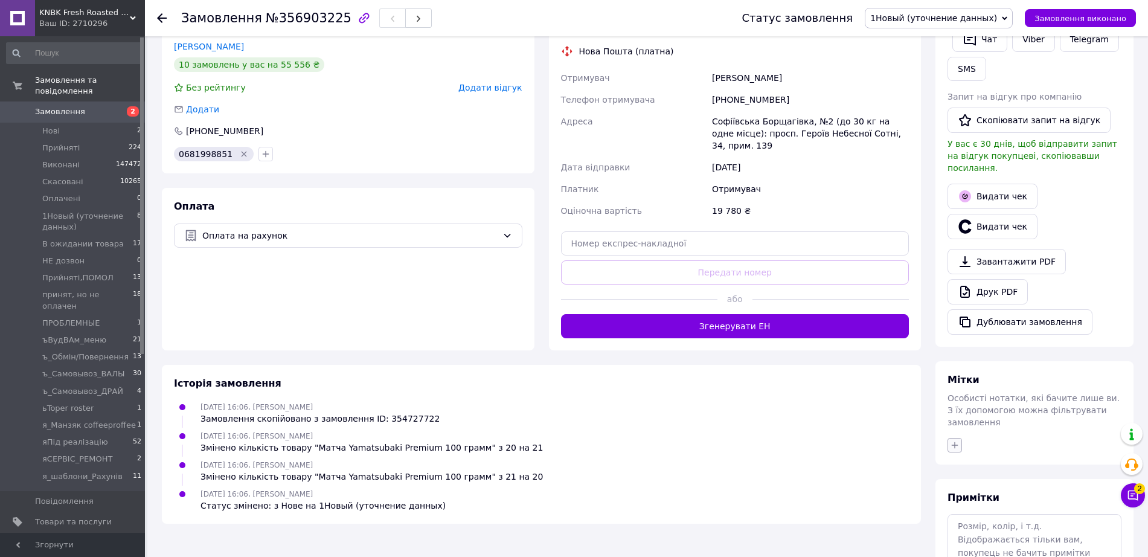
click at [957, 440] on icon "button" at bounding box center [955, 445] width 10 height 10
type input "в ро"
click at [1003, 498] on div "в роботі" at bounding box center [1022, 503] width 136 height 11
checkbox input "true"
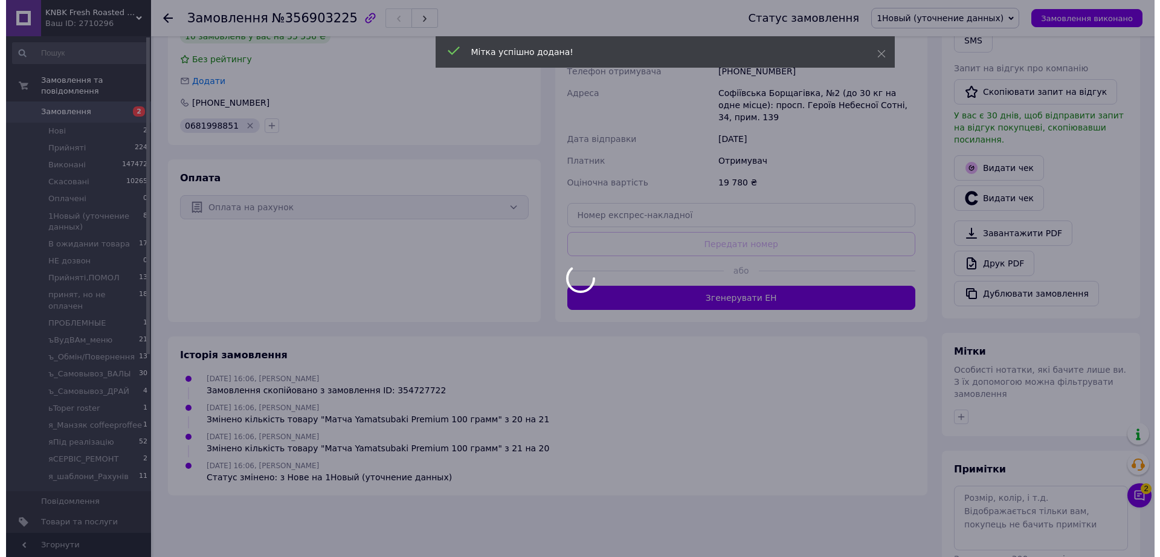
scroll to position [0, 0]
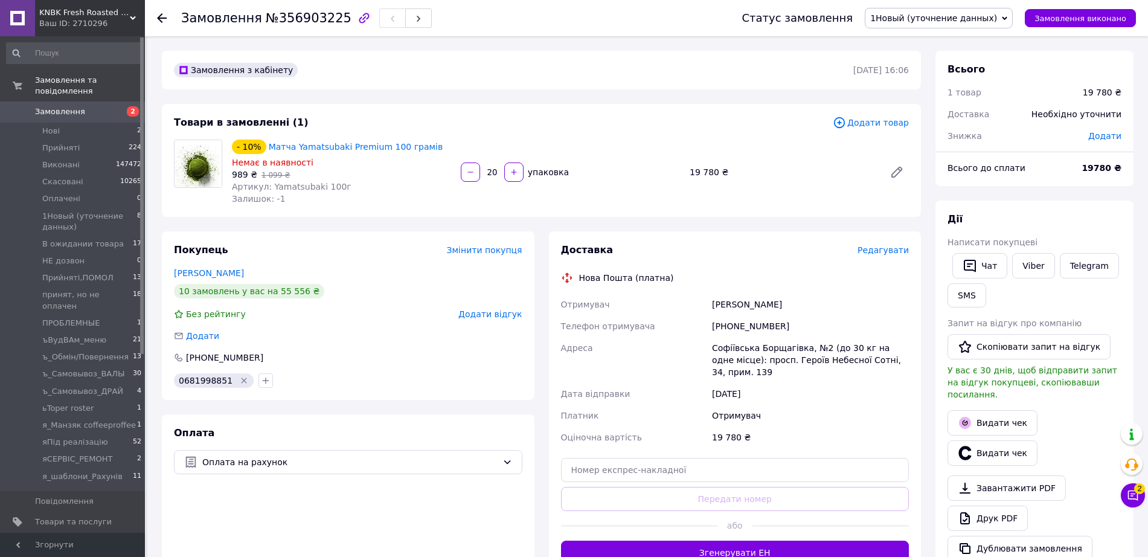
click at [310, 16] on span "№356903225" at bounding box center [309, 18] width 86 height 14
click at [311, 16] on span "№356903225" at bounding box center [309, 18] width 86 height 14
copy span "356903225"
click at [493, 57] on div "Замовлення з кабінету 12.08.2025 | 16:06" at bounding box center [541, 70] width 759 height 39
click at [976, 506] on link "Друк PDF" at bounding box center [988, 518] width 80 height 25
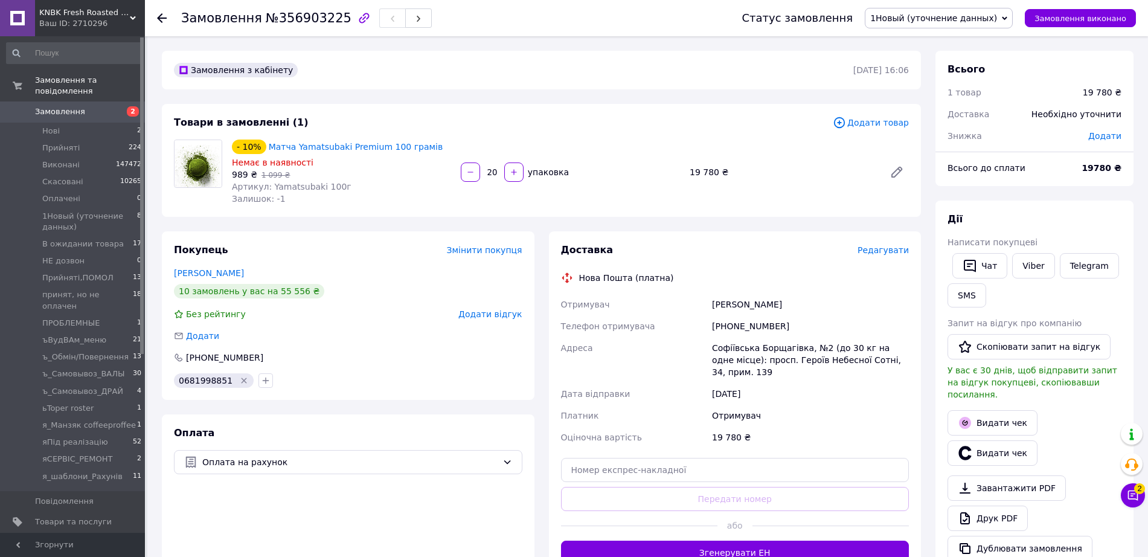
click at [905, 245] on span "Редагувати" at bounding box center [883, 250] width 51 height 10
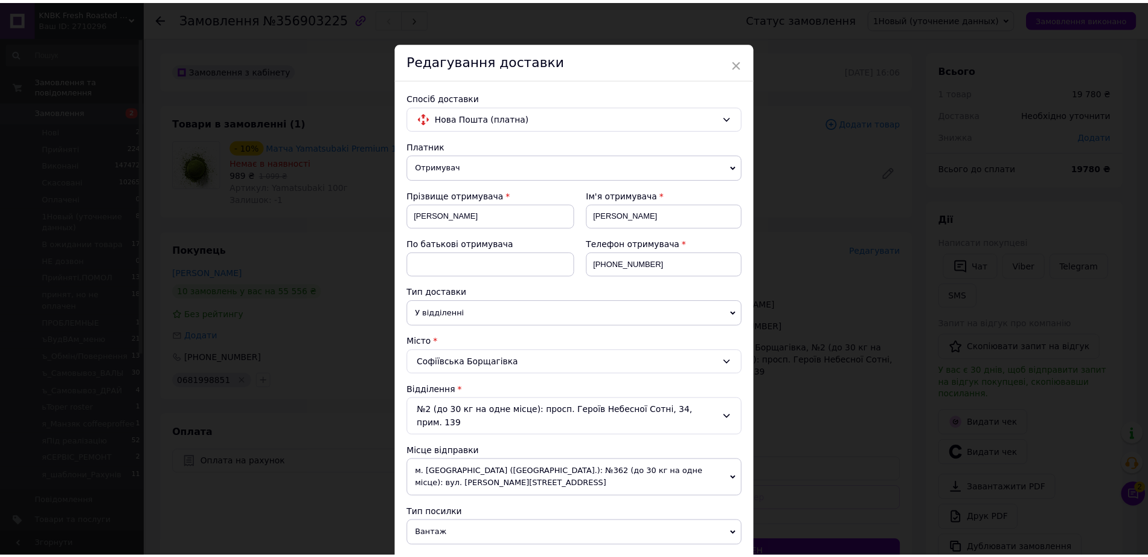
scroll to position [197, 0]
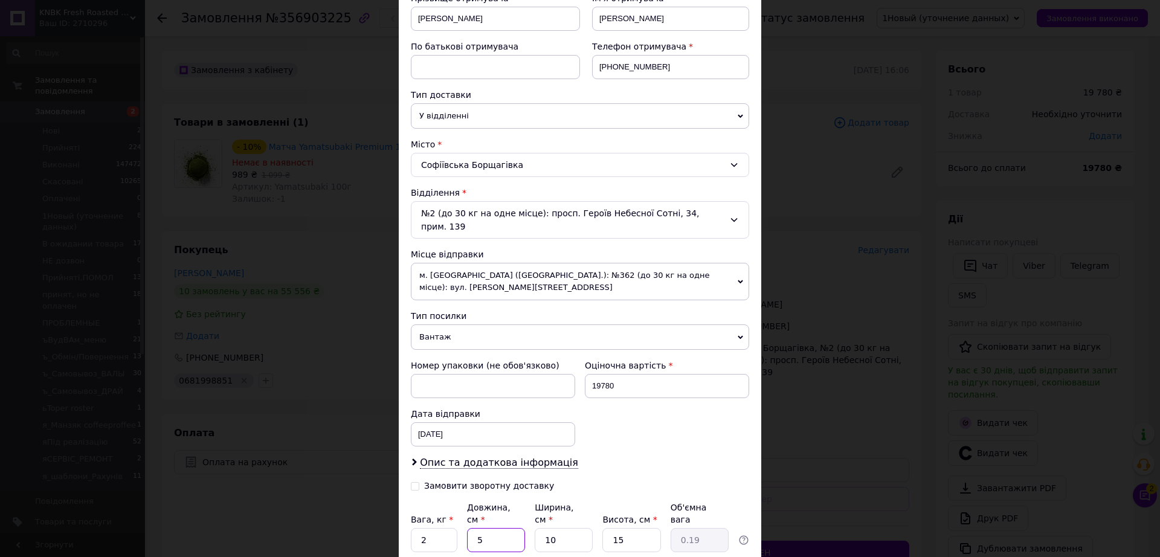
click at [512, 528] on input "5" at bounding box center [496, 540] width 58 height 24
type input "2"
type input "0.1"
type input "20"
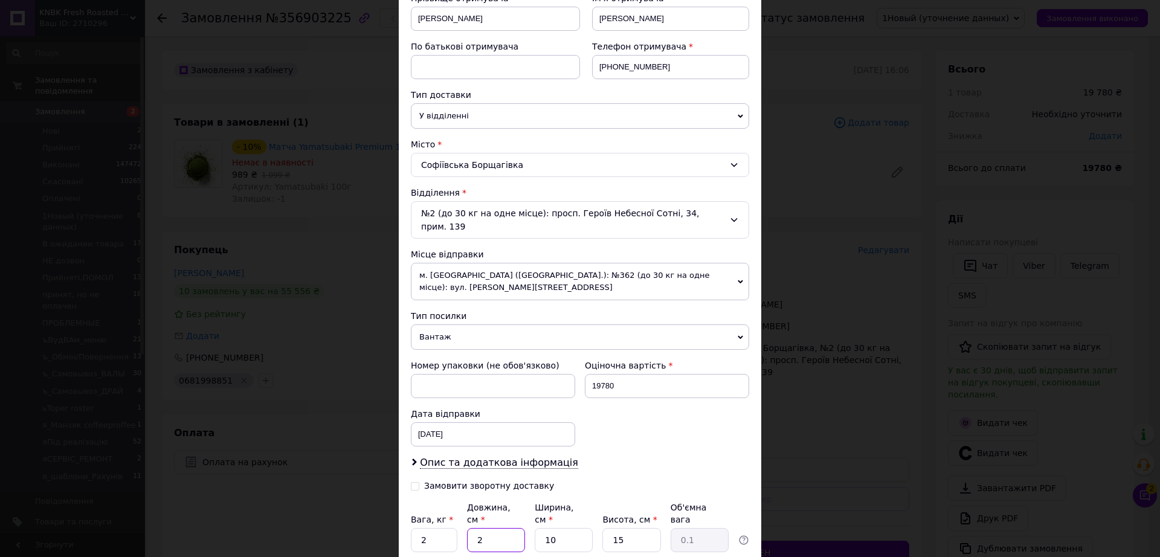
type input "0.75"
type input "20"
type input "2"
type input "0.15"
type input "20"
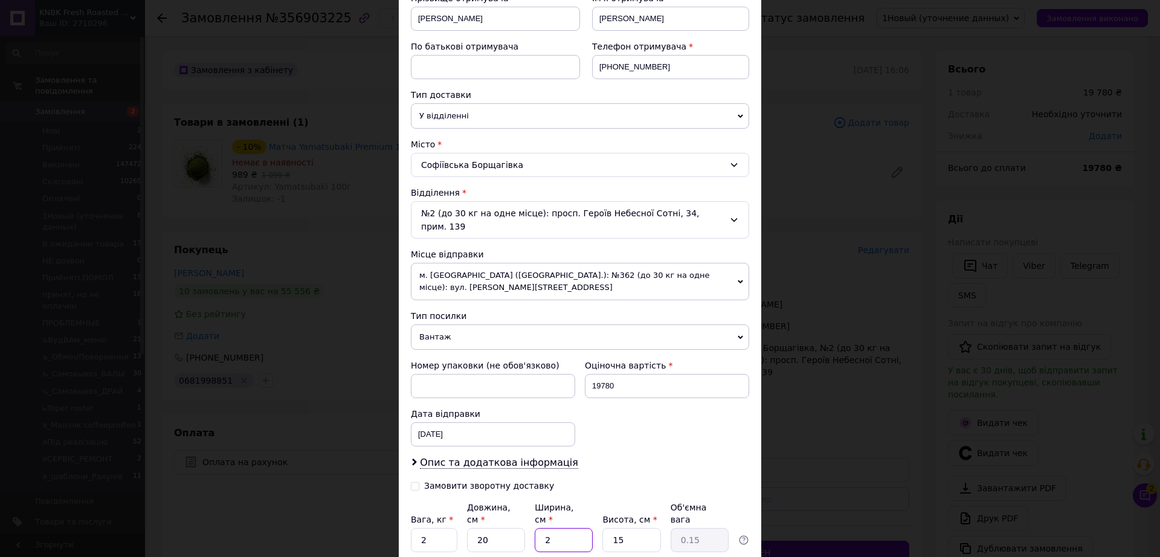
type input "1.5"
type input "20"
type input "2"
type input "0.2"
type input "20"
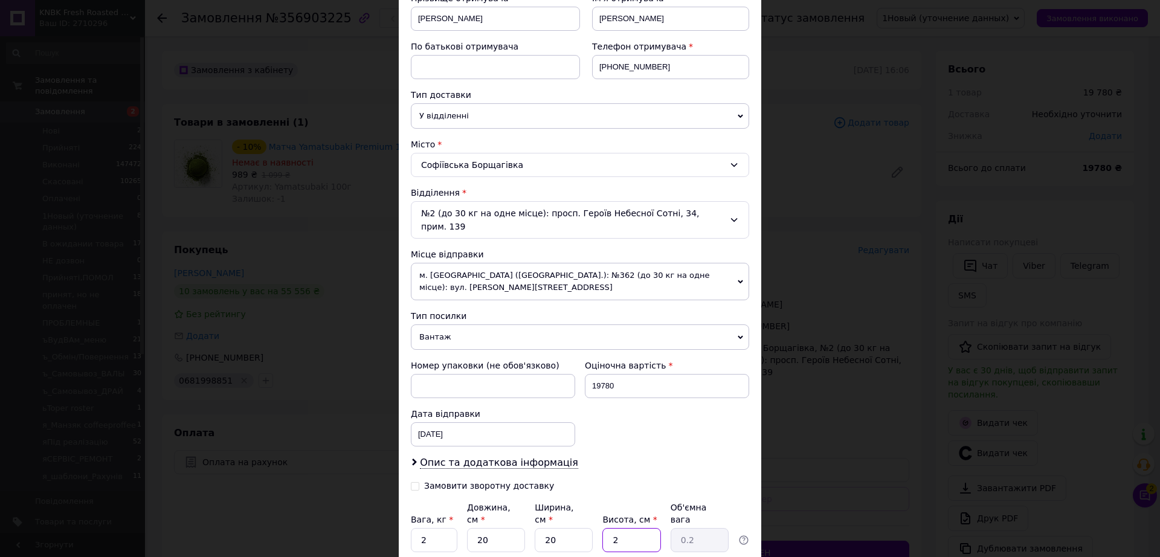
type input "2"
type input "20"
click at [483, 422] on div "29.07.2025 < 2025 > < Июль > Пн Вт Ср Чт Пт Сб Вс 30 1 2 3 4 5 6 7 8 9 10 11 12…" at bounding box center [493, 434] width 164 height 24
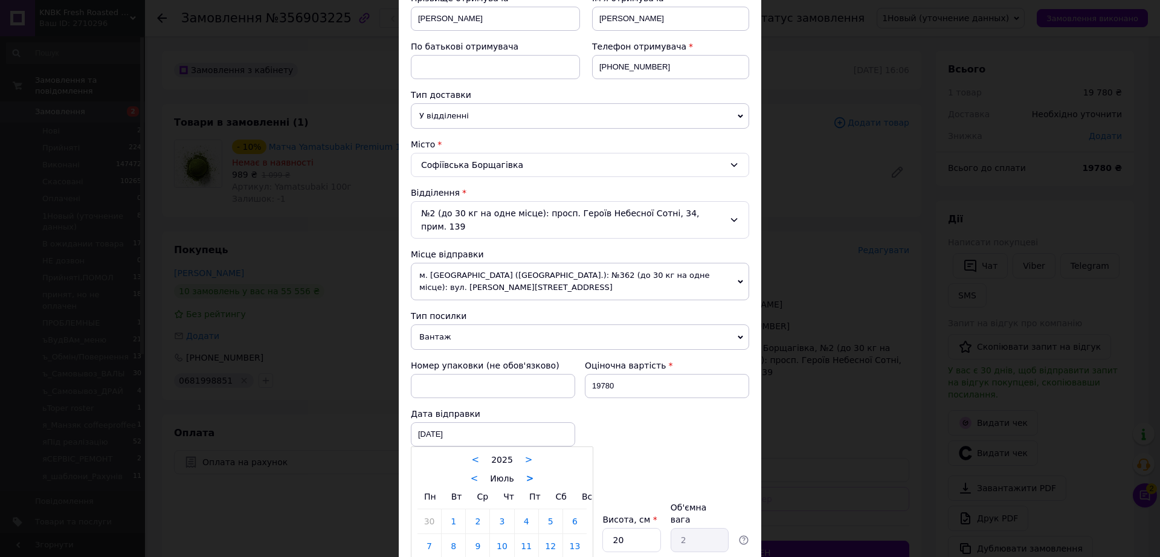
click at [526, 473] on link ">" at bounding box center [530, 478] width 8 height 11
type input "12.08.2025"
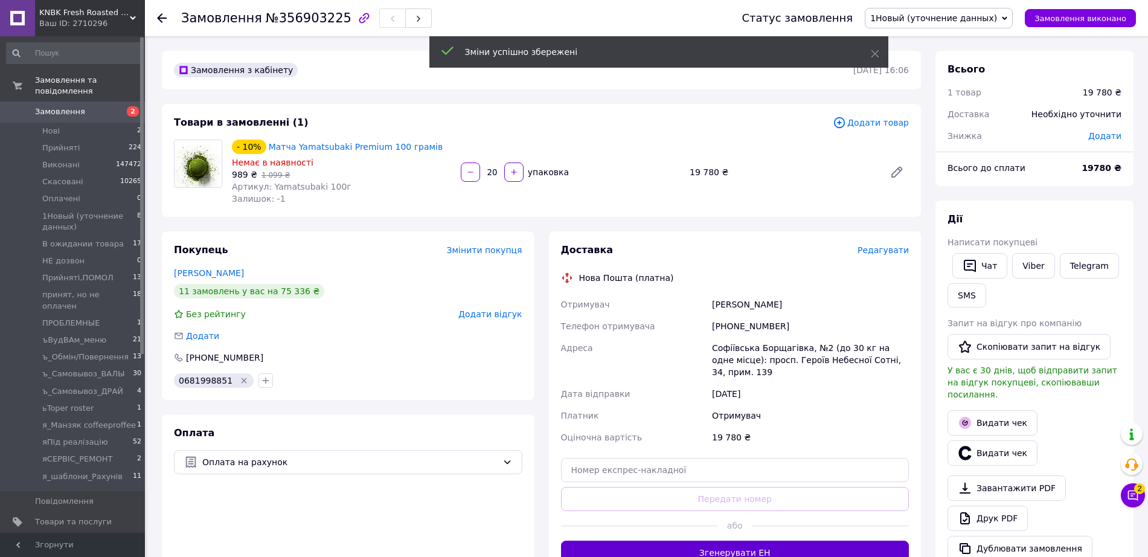
click at [742, 541] on button "Згенерувати ЕН" at bounding box center [735, 553] width 349 height 24
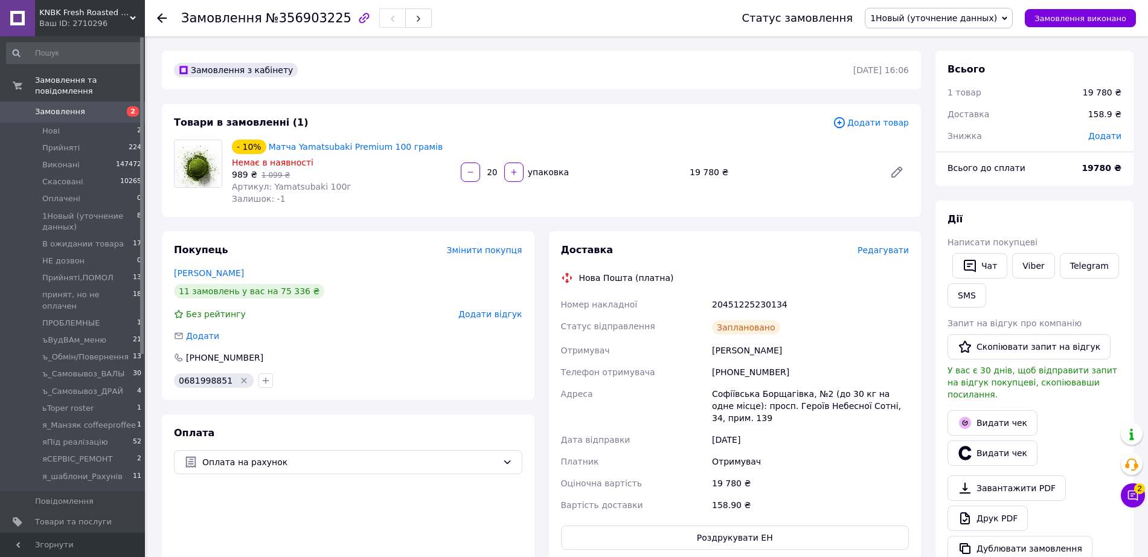
click at [749, 526] on button "Роздрукувати ЕН" at bounding box center [735, 538] width 349 height 24
click at [960, 14] on span "1Новый (уточнение данных)" at bounding box center [933, 18] width 127 height 10
click at [957, 39] on li "Прийнято" at bounding box center [939, 42] width 147 height 18
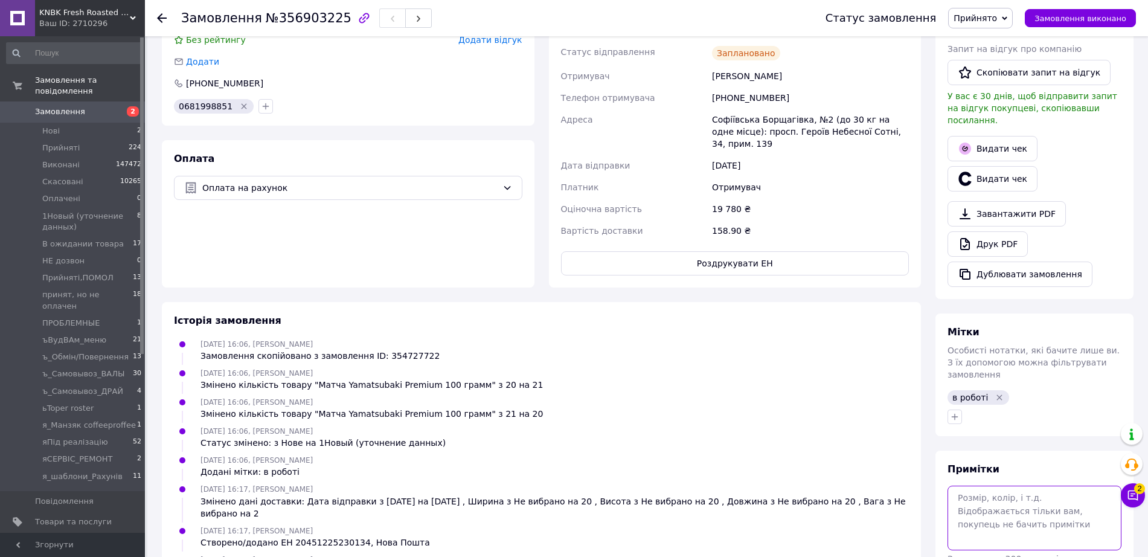
click at [995, 486] on textarea at bounding box center [1035, 518] width 174 height 64
paste textarea "ФІЗИЧНА ОСОБА - ПІДПРИЄМЕЦЬ ХВЕДЧУК ХРИСТИНА ВАСИЛІВНА"
type textarea "ФІЗИЧНА ОСОБА - ПІДПРИЄМЕЦЬ ХВЕДЧУК ХРИСТИНА ВАСИЛІВНА Без вчасно"
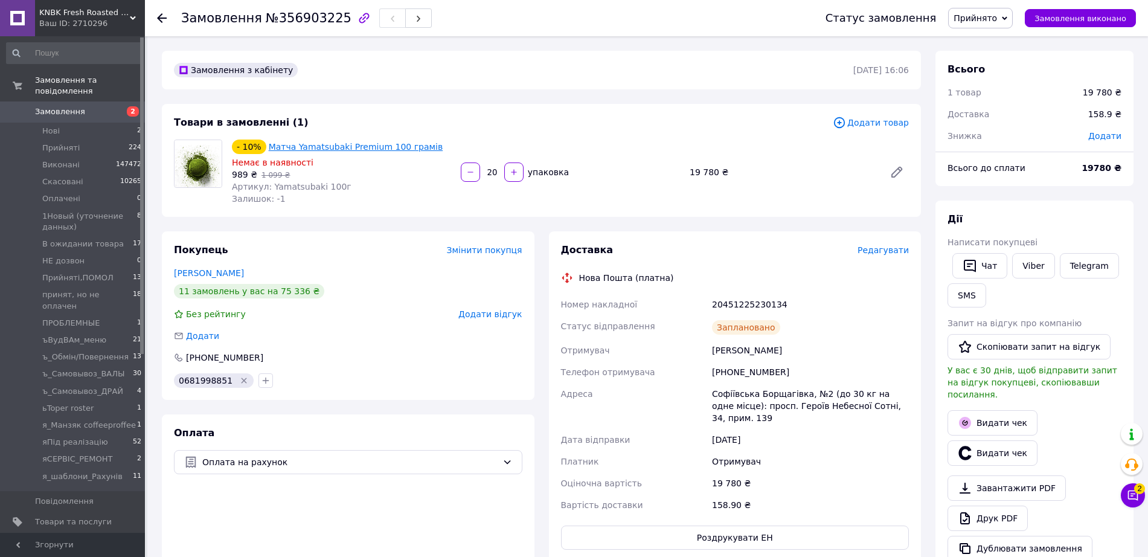
click at [305, 143] on link "Матча Yamatsubaki Premium 100 грамів" at bounding box center [356, 147] width 175 height 10
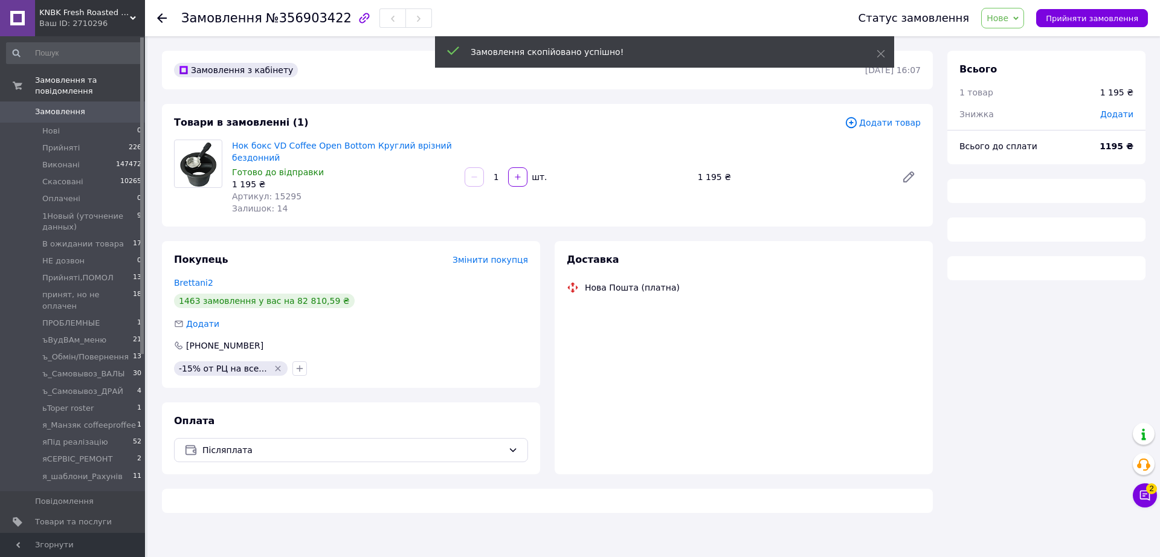
click at [881, 117] on span "Додати товар" at bounding box center [882, 122] width 76 height 13
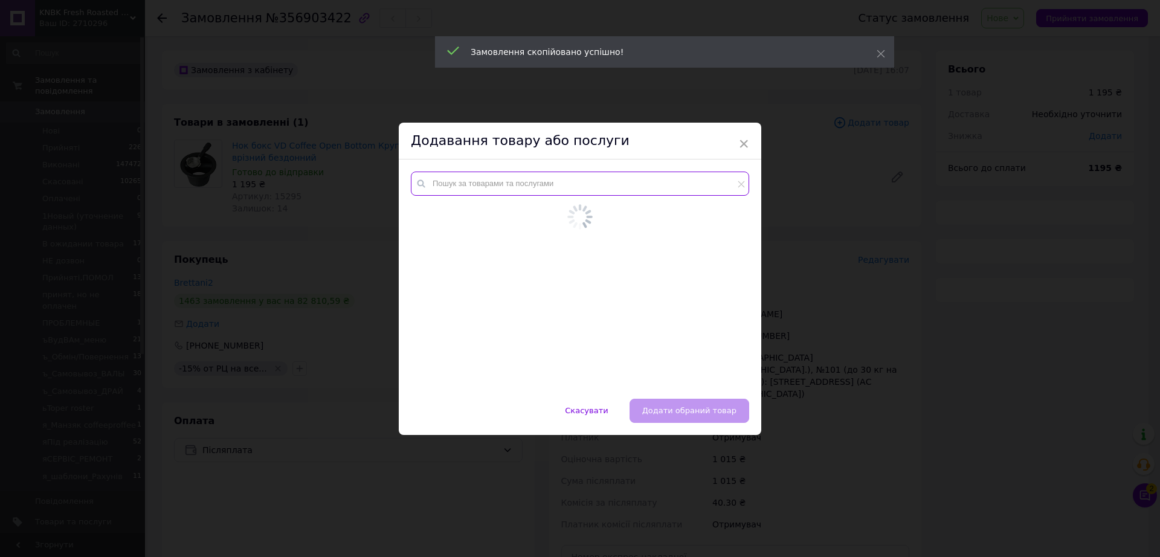
click at [680, 185] on input "text" at bounding box center [580, 184] width 338 height 24
paste input "S5983SS"
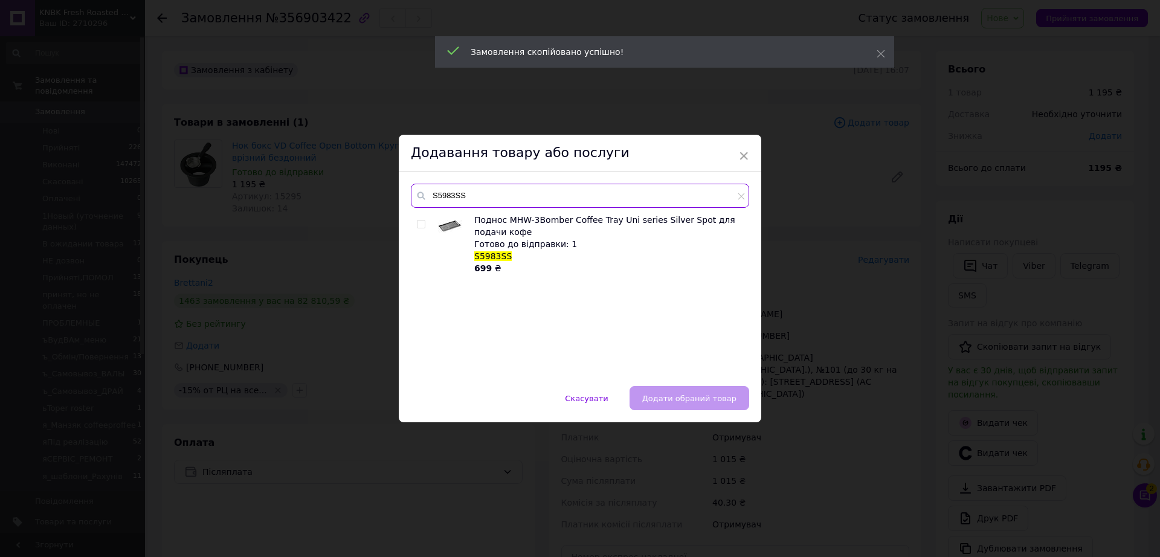
type input "S5983SS"
click at [417, 227] on input "checkbox" at bounding box center [421, 224] width 8 height 8
checkbox input "true"
click at [722, 397] on span "Додати обраний товар" at bounding box center [689, 398] width 94 height 9
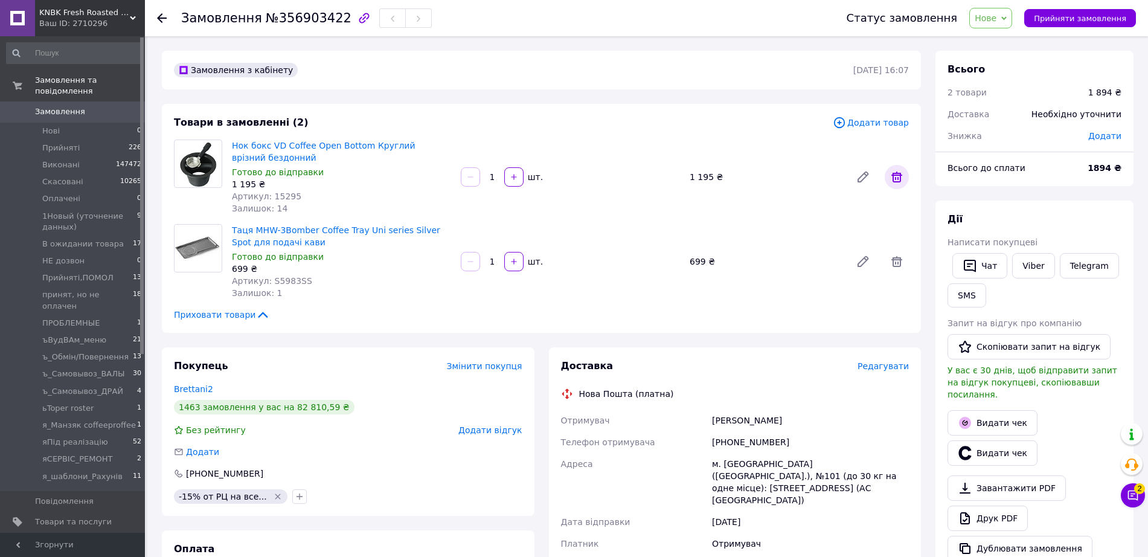
click at [892, 170] on icon at bounding box center [897, 177] width 14 height 14
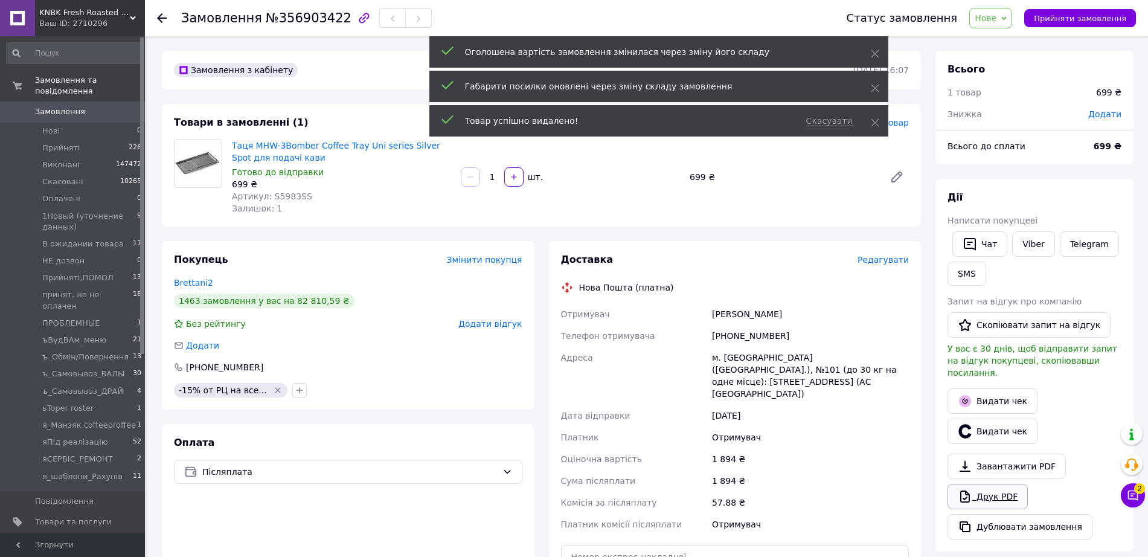
click at [990, 484] on link "Друк PDF" at bounding box center [988, 496] width 80 height 25
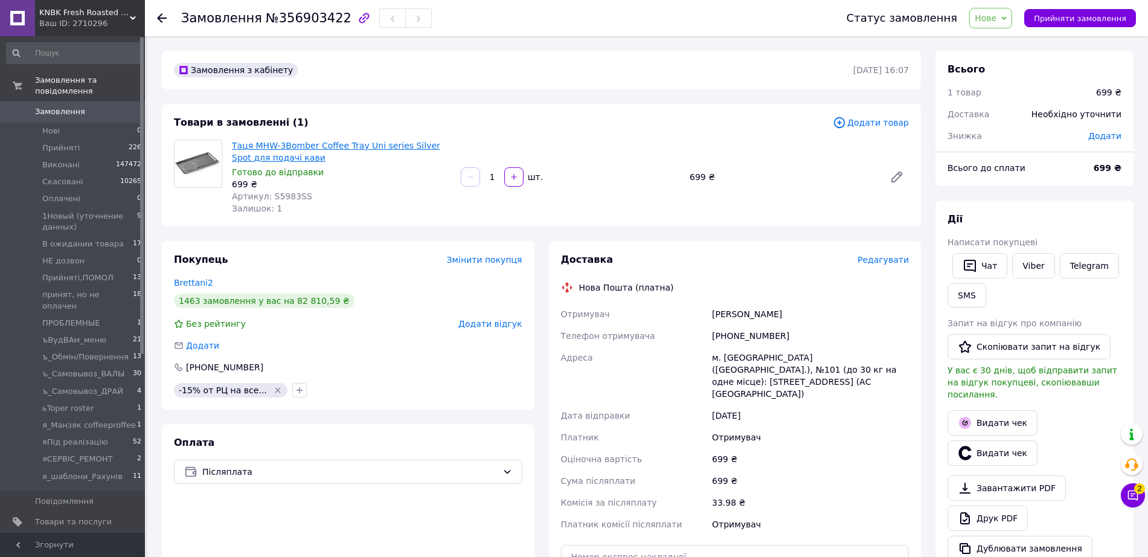
click at [381, 143] on link "Таця MHW-3Bomber Coffee Tray Uni series Silver Spot для подачі кави" at bounding box center [336, 152] width 208 height 22
click at [1112, 131] on span "Додати" at bounding box center [1104, 136] width 33 height 10
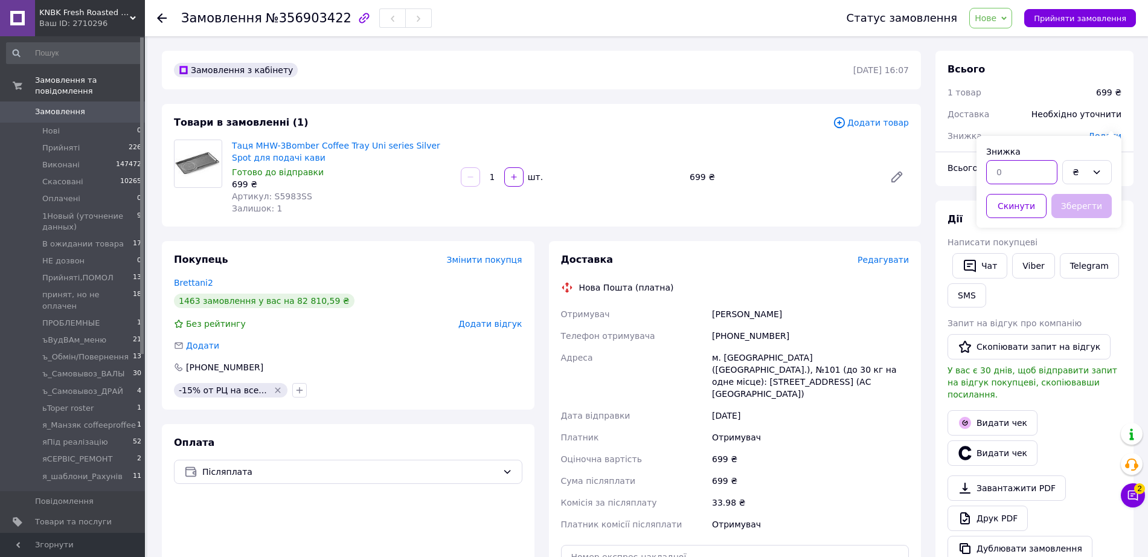
click at [1024, 164] on input "text" at bounding box center [1021, 172] width 71 height 24
type input "105"
click at [1085, 198] on button "Зберегти" at bounding box center [1082, 206] width 60 height 24
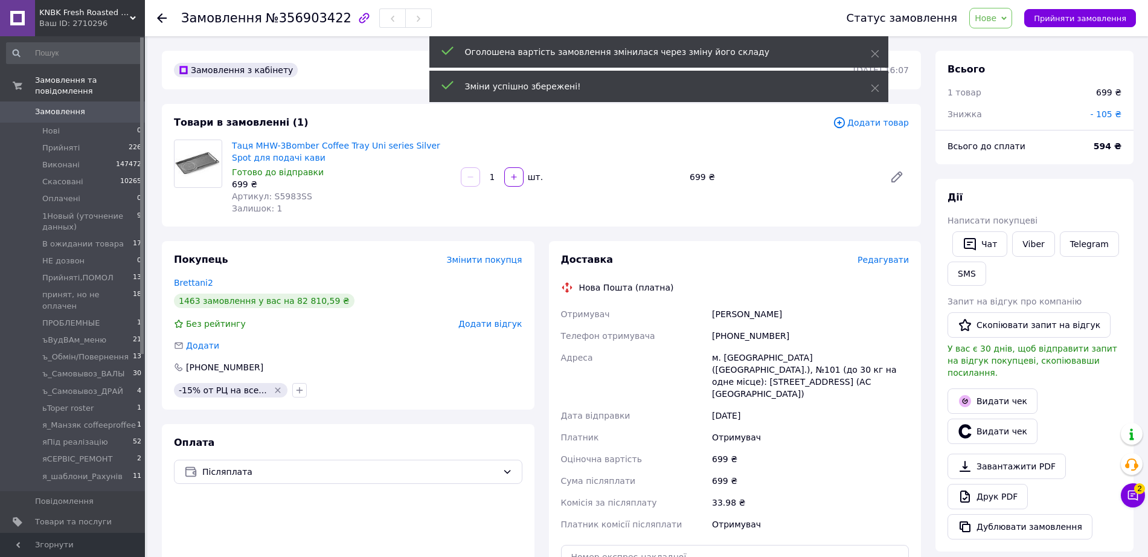
click at [997, 22] on span "Нове" at bounding box center [986, 18] width 22 height 10
click at [1010, 56] on li "Виконано" at bounding box center [1035, 60] width 130 height 18
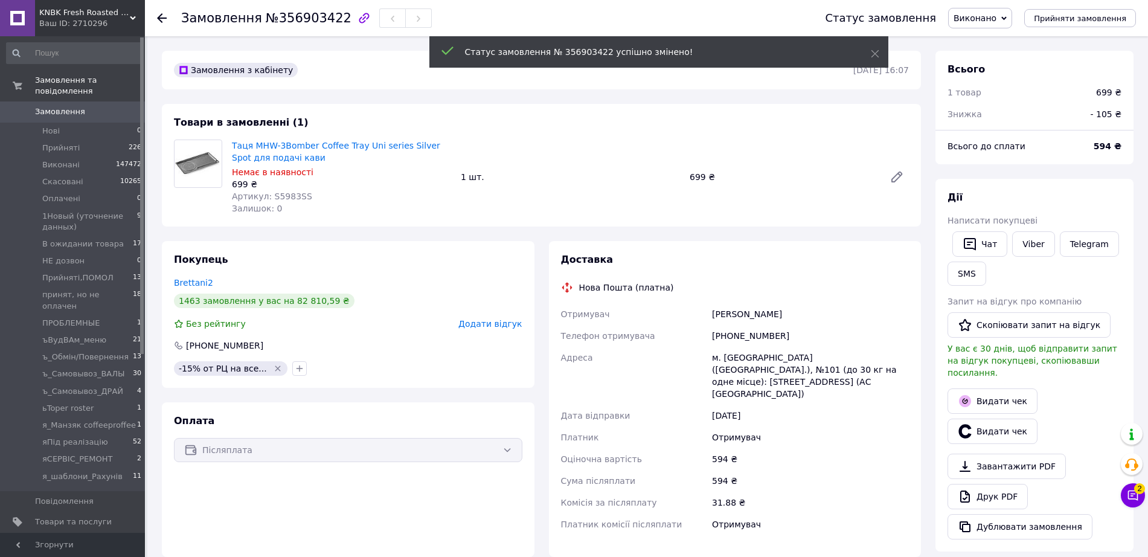
click at [1117, 141] on b "594 ₴" at bounding box center [1108, 146] width 28 height 10
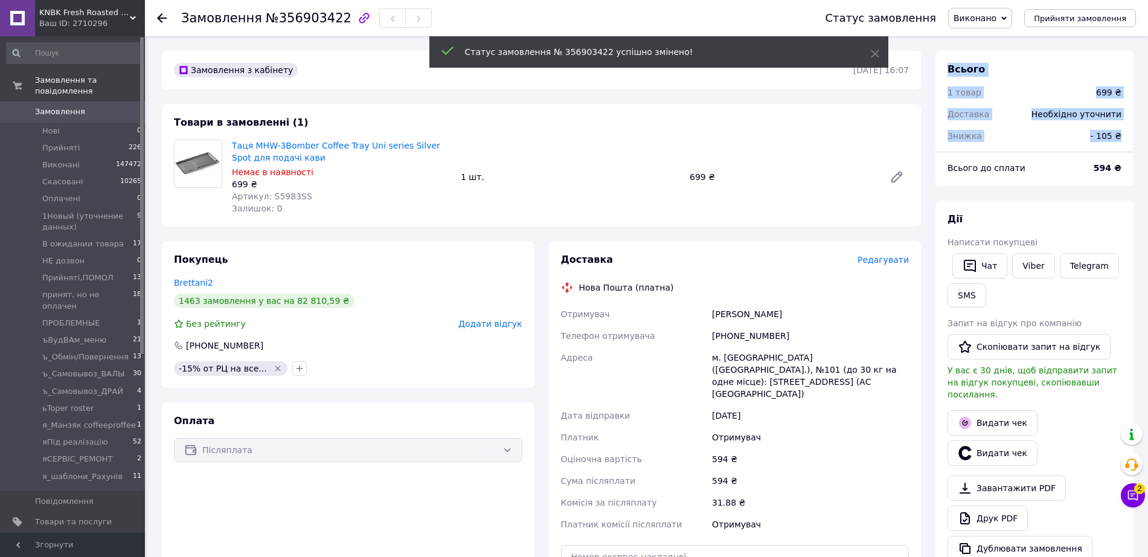
click at [1117, 138] on div "Всього 1 товар 699 ₴ Доставка Необхідно уточнити Знижка - 105 ₴ Всього до сплат…" at bounding box center [1035, 118] width 198 height 135
click at [1110, 163] on b "594 ₴" at bounding box center [1108, 168] width 28 height 10
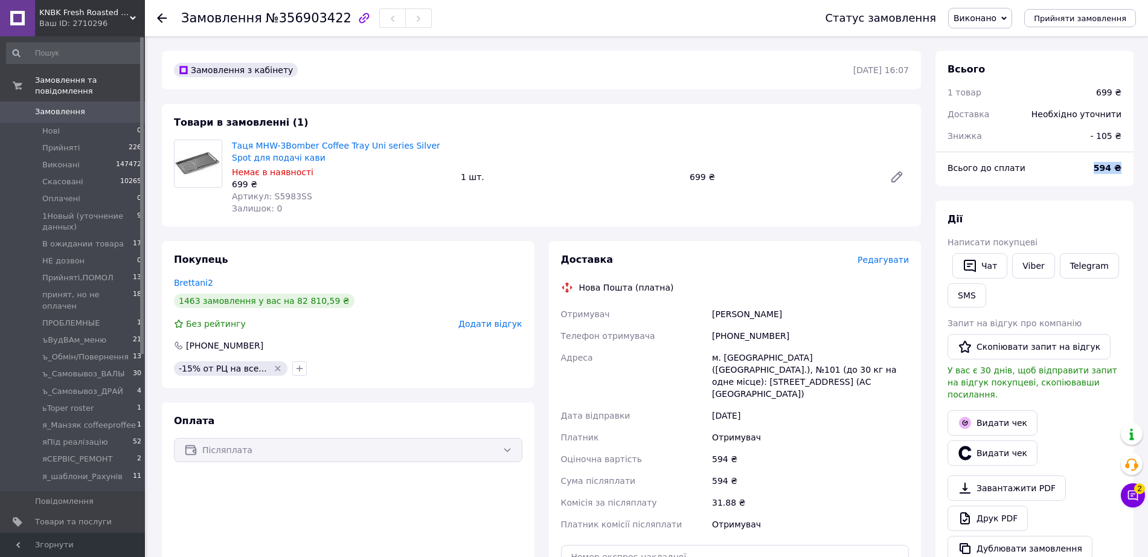
copy div "594 ₴"
click at [302, 24] on span "№356903422" at bounding box center [309, 18] width 86 height 14
copy span "356903422"
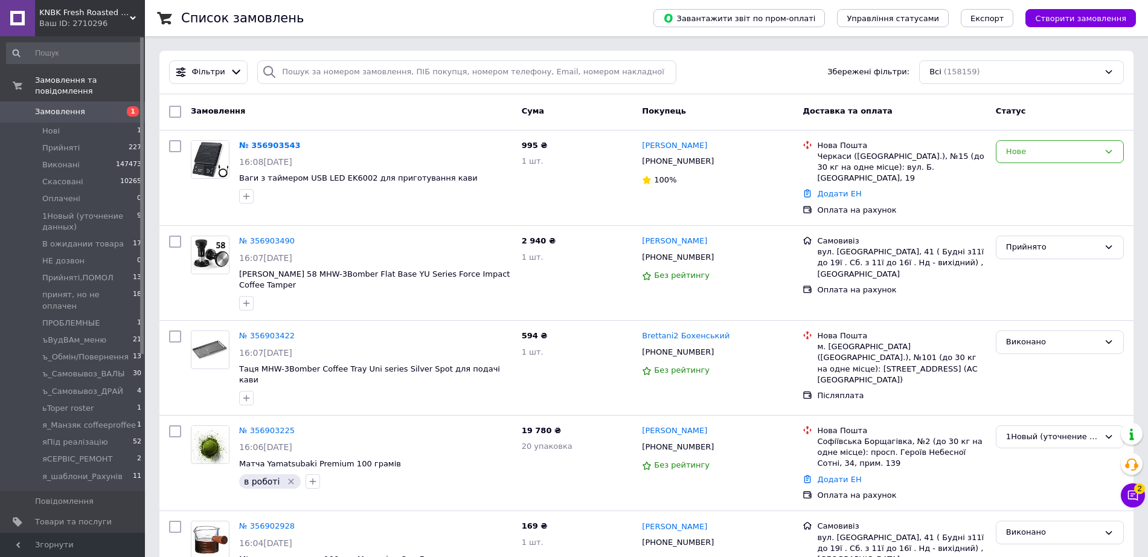
click at [109, 108] on link "Замовлення 1" at bounding box center [74, 111] width 149 height 21
